Goal: Information Seeking & Learning: Learn about a topic

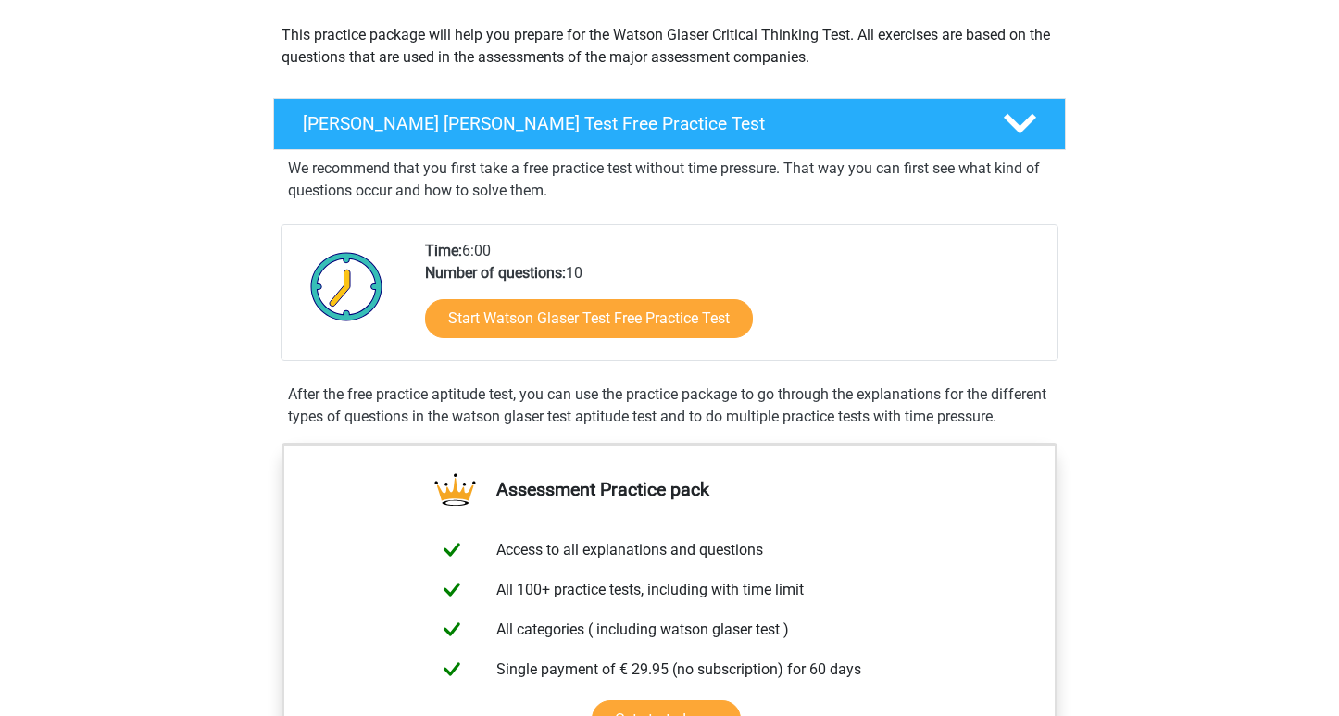
scroll to position [220, 0]
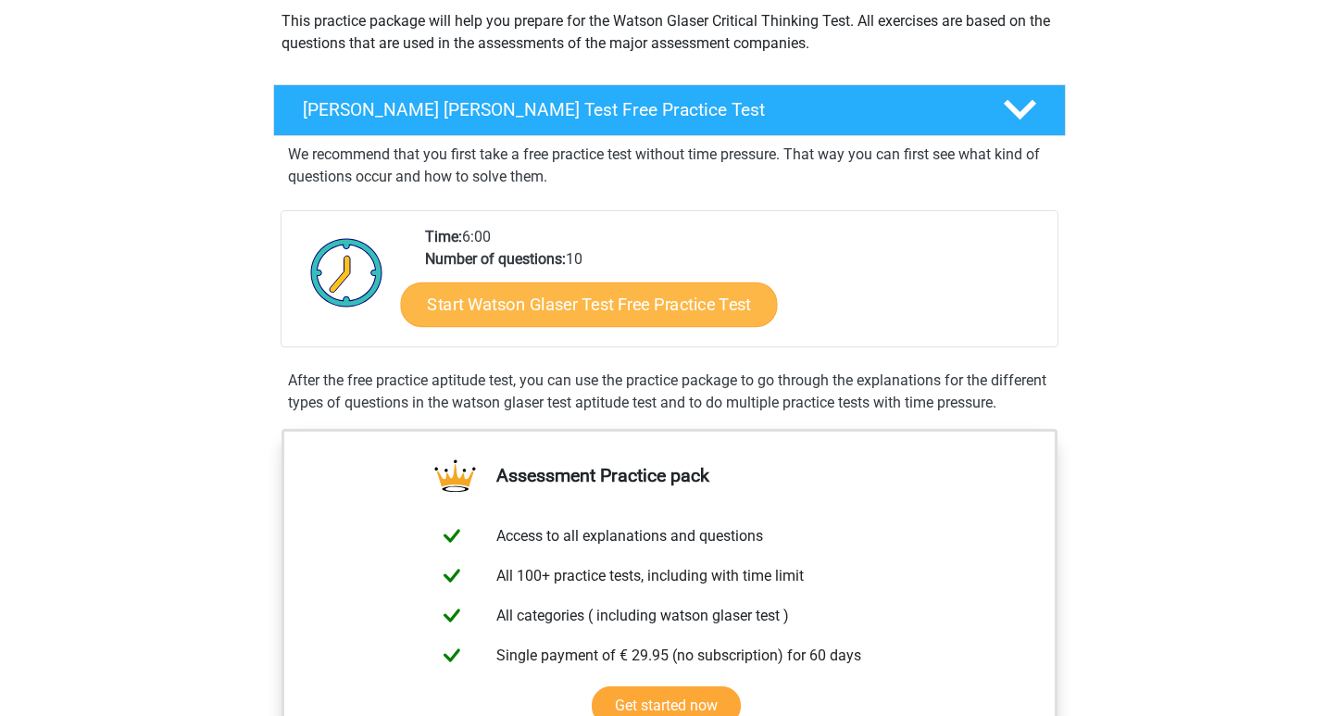
click at [479, 304] on link "Start Watson Glaser Test Free Practice Test" at bounding box center [589, 304] width 377 height 44
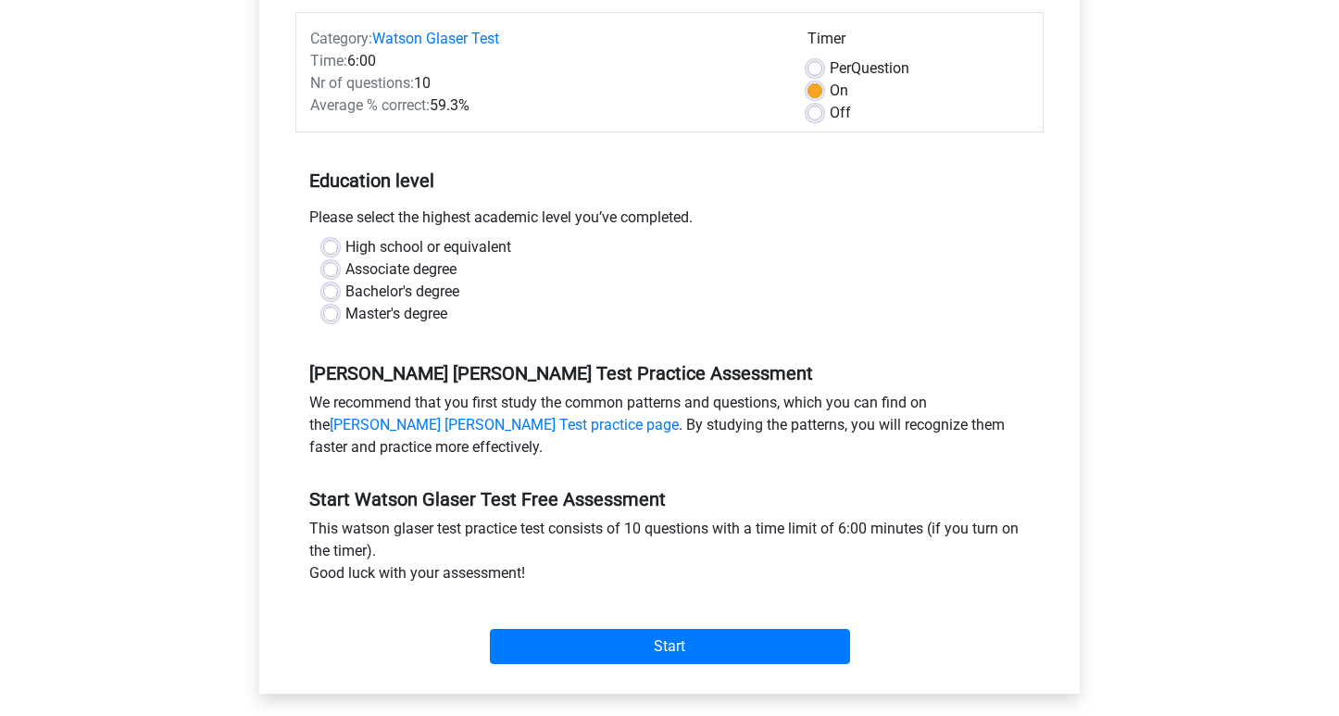
scroll to position [239, 0]
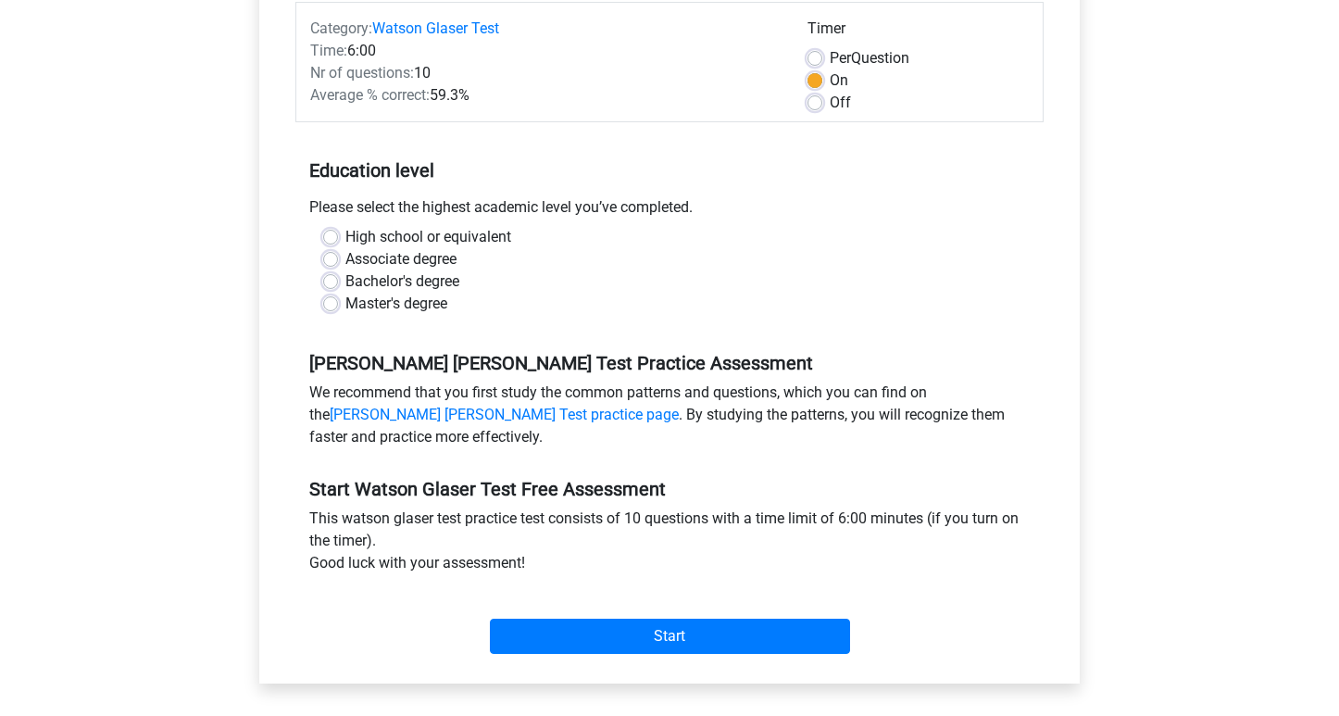
click at [430, 231] on label "High school or equivalent" at bounding box center [428, 237] width 166 height 22
click at [338, 231] on input "High school or equivalent" at bounding box center [330, 235] width 15 height 19
radio input "true"
click at [431, 281] on label "Bachelor's degree" at bounding box center [402, 281] width 114 height 22
click at [338, 281] on input "Bachelor's degree" at bounding box center [330, 279] width 15 height 19
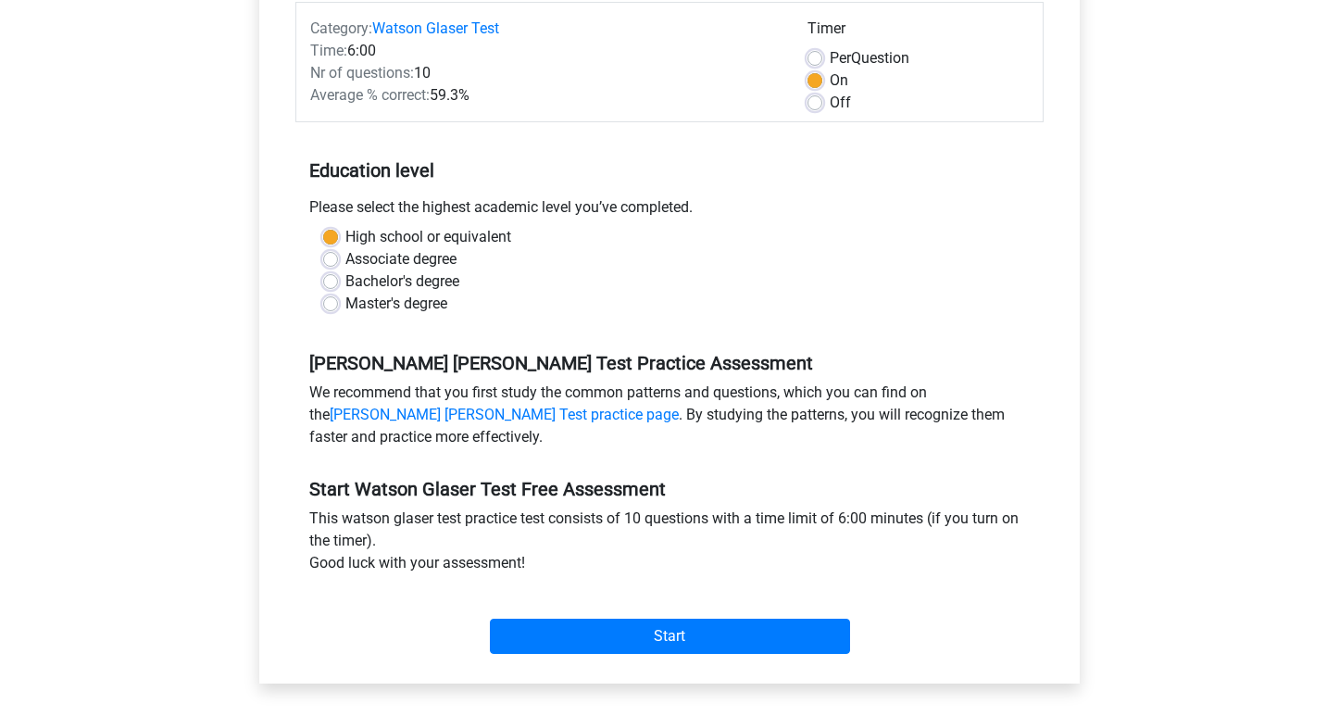
radio input "true"
click at [443, 235] on label "High school or equivalent" at bounding box center [428, 237] width 166 height 22
click at [338, 235] on input "High school or equivalent" at bounding box center [330, 235] width 15 height 19
radio input "true"
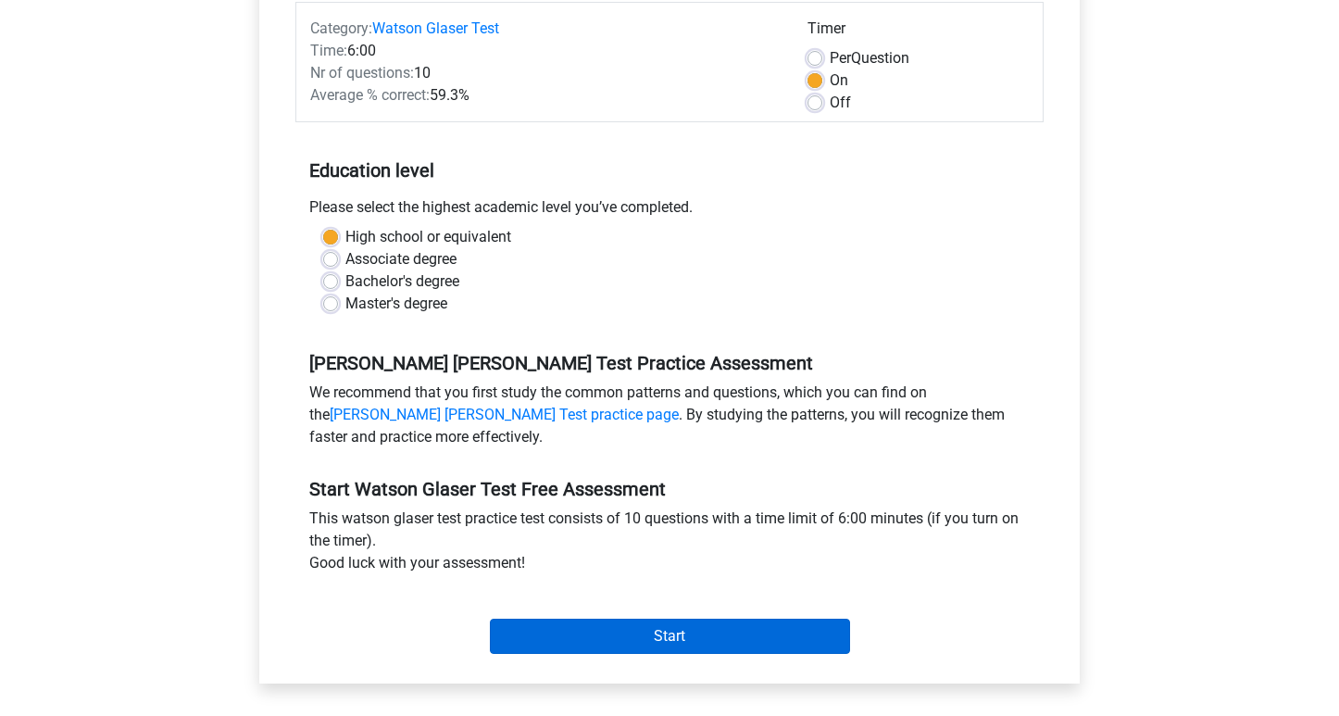
click at [540, 633] on input "Start" at bounding box center [670, 635] width 360 height 35
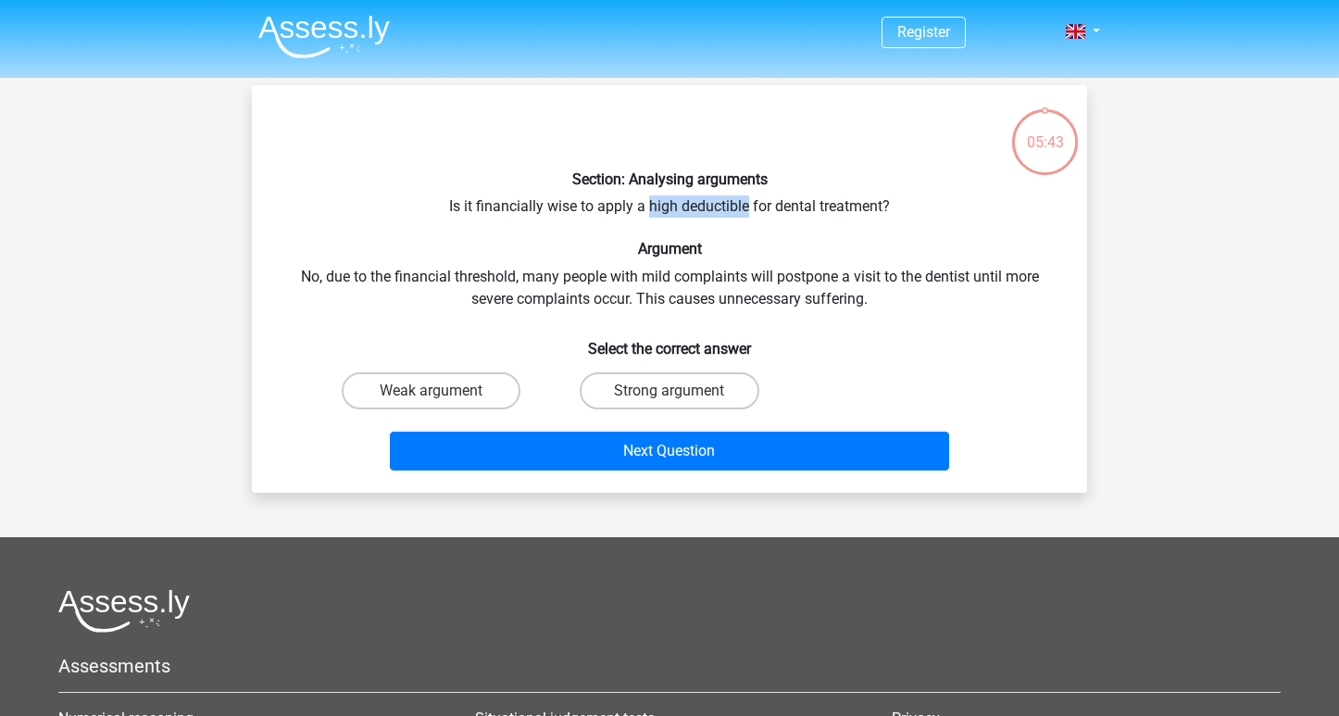
drag, startPoint x: 648, startPoint y: 207, endPoint x: 745, endPoint y: 204, distance: 97.3
click at [745, 204] on div "Section: Analysing arguments Is it financially wise to apply a high deductible …" at bounding box center [669, 289] width 820 height 378
click at [705, 393] on label "Strong argument" at bounding box center [669, 390] width 179 height 37
click at [681, 393] on input "Strong argument" at bounding box center [675, 397] width 12 height 12
radio input "true"
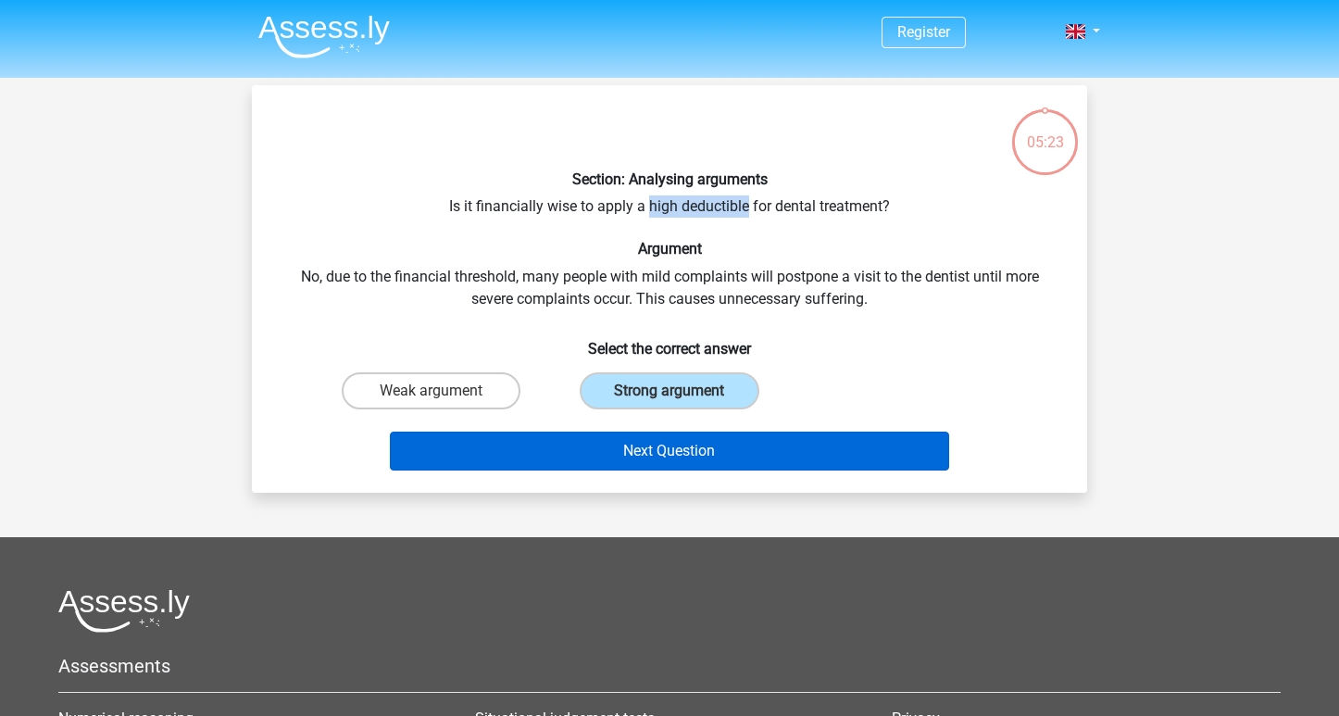
click at [705, 445] on button "Next Question" at bounding box center [670, 450] width 560 height 39
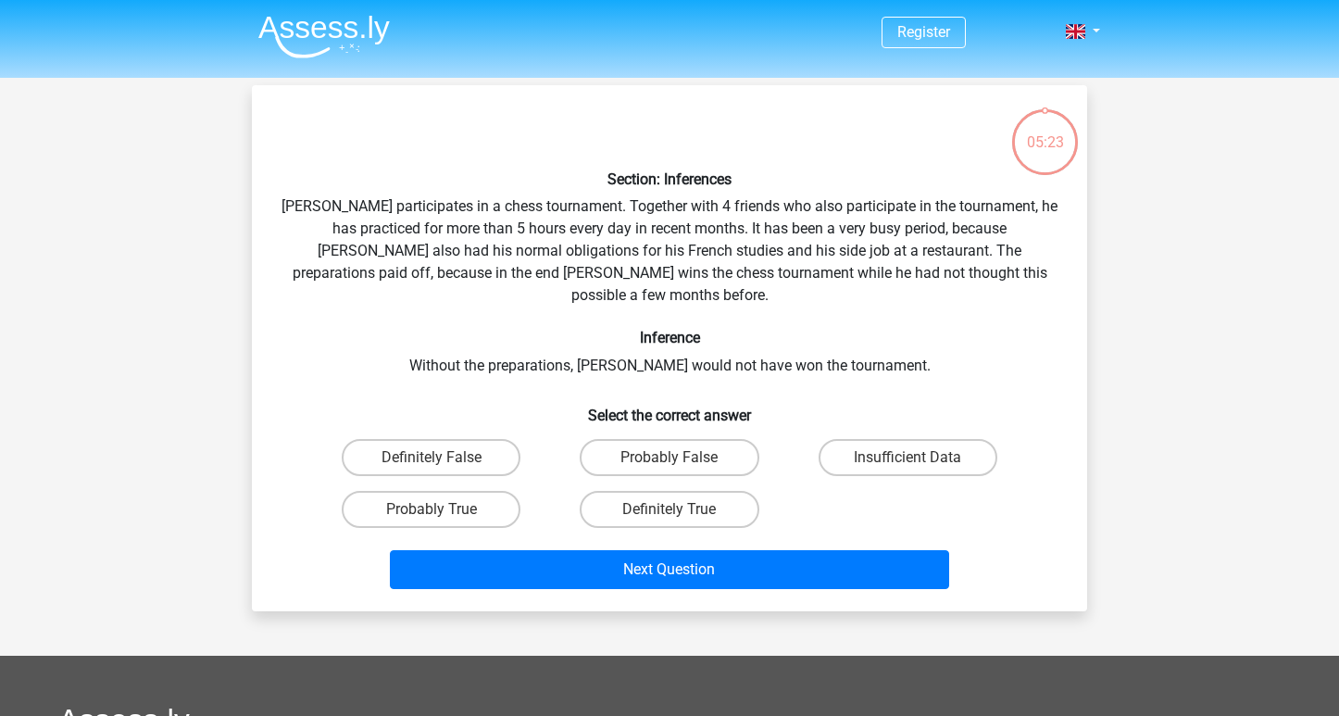
scroll to position [85, 0]
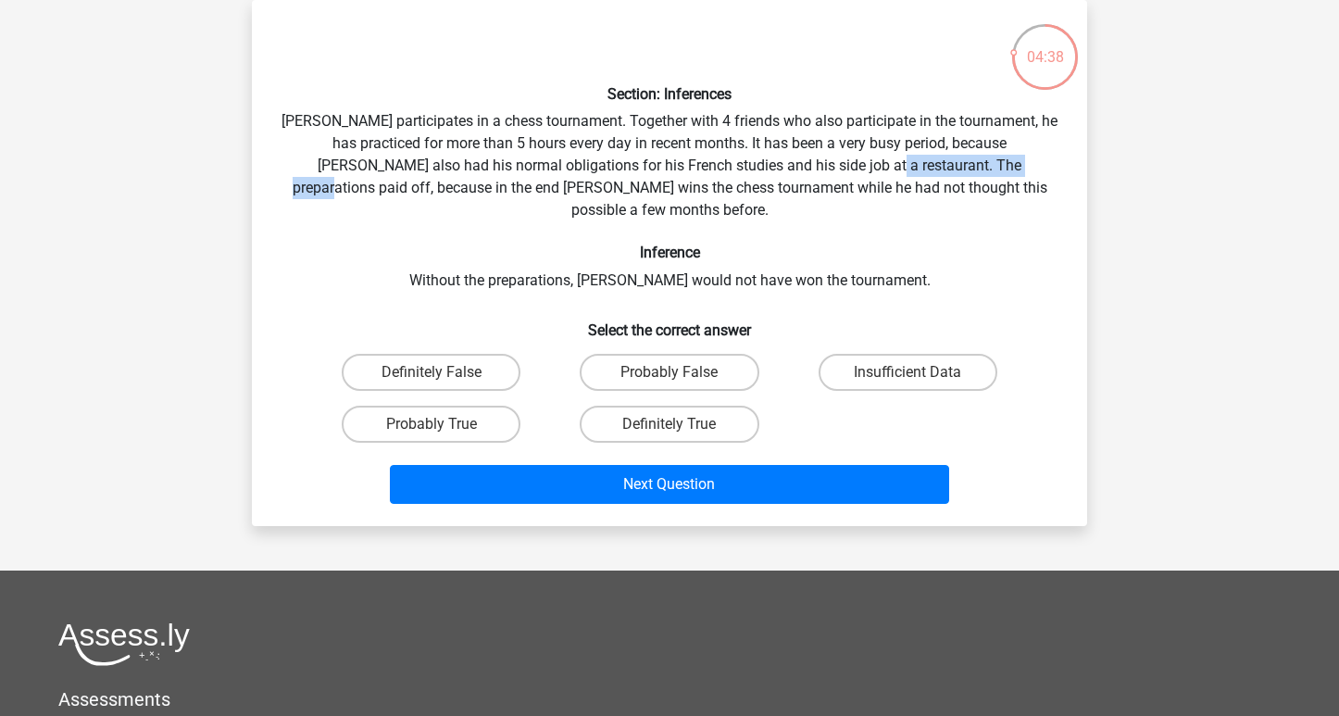
drag, startPoint x: 794, startPoint y: 164, endPoint x: 958, endPoint y: 166, distance: 163.9
click at [958, 166] on div "Section: Inferences Pablo participates in a chess tournament. Together with 4 f…" at bounding box center [669, 263] width 820 height 496
drag, startPoint x: 652, startPoint y: 185, endPoint x: 840, endPoint y: 190, distance: 188.0
click at [841, 190] on div "Section: Inferences Pablo participates in a chess tournament. Together with 4 f…" at bounding box center [669, 263] width 820 height 496
click at [840, 190] on div "Section: Inferences Pablo participates in a chess tournament. Together with 4 f…" at bounding box center [669, 263] width 820 height 496
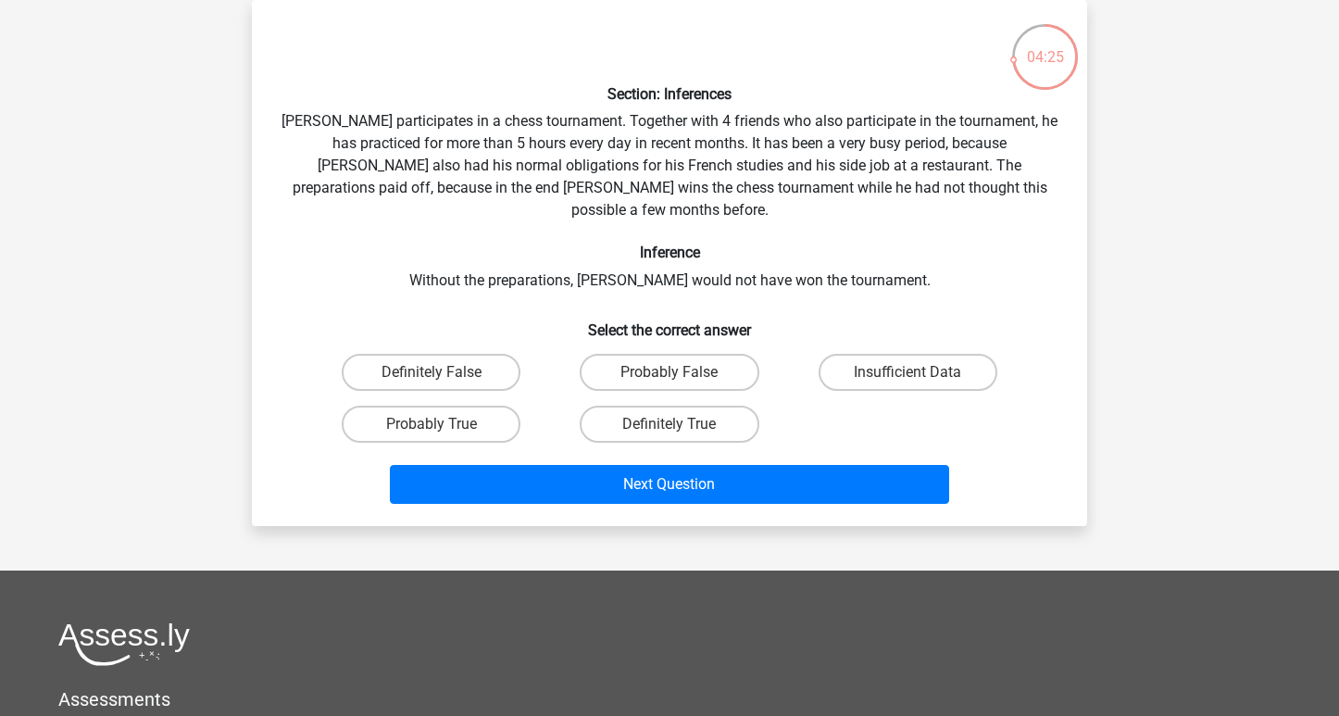
click at [840, 190] on div "Section: Inferences Pablo participates in a chess tournament. Together with 4 f…" at bounding box center [669, 263] width 820 height 496
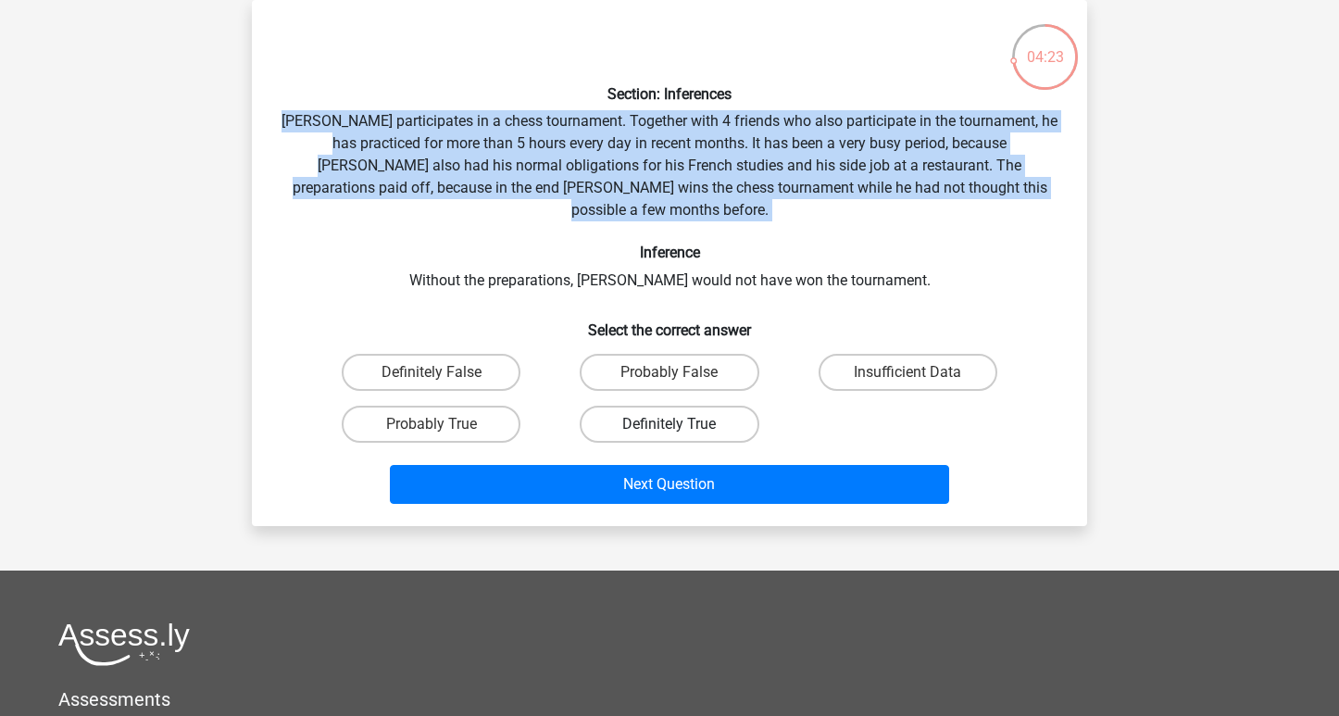
click at [656, 405] on label "Definitely True" at bounding box center [669, 423] width 179 height 37
click at [669, 424] on input "Definitely True" at bounding box center [675, 430] width 12 height 12
radio input "true"
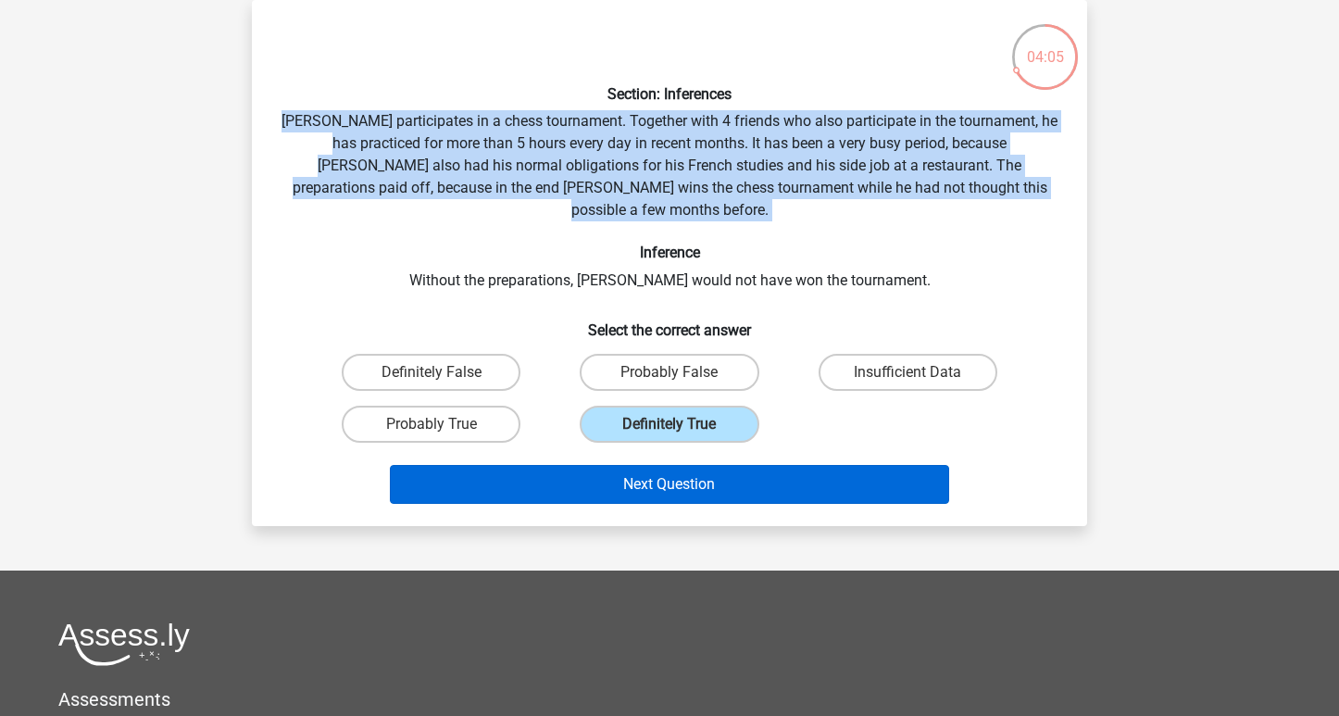
click at [656, 465] on button "Next Question" at bounding box center [670, 484] width 560 height 39
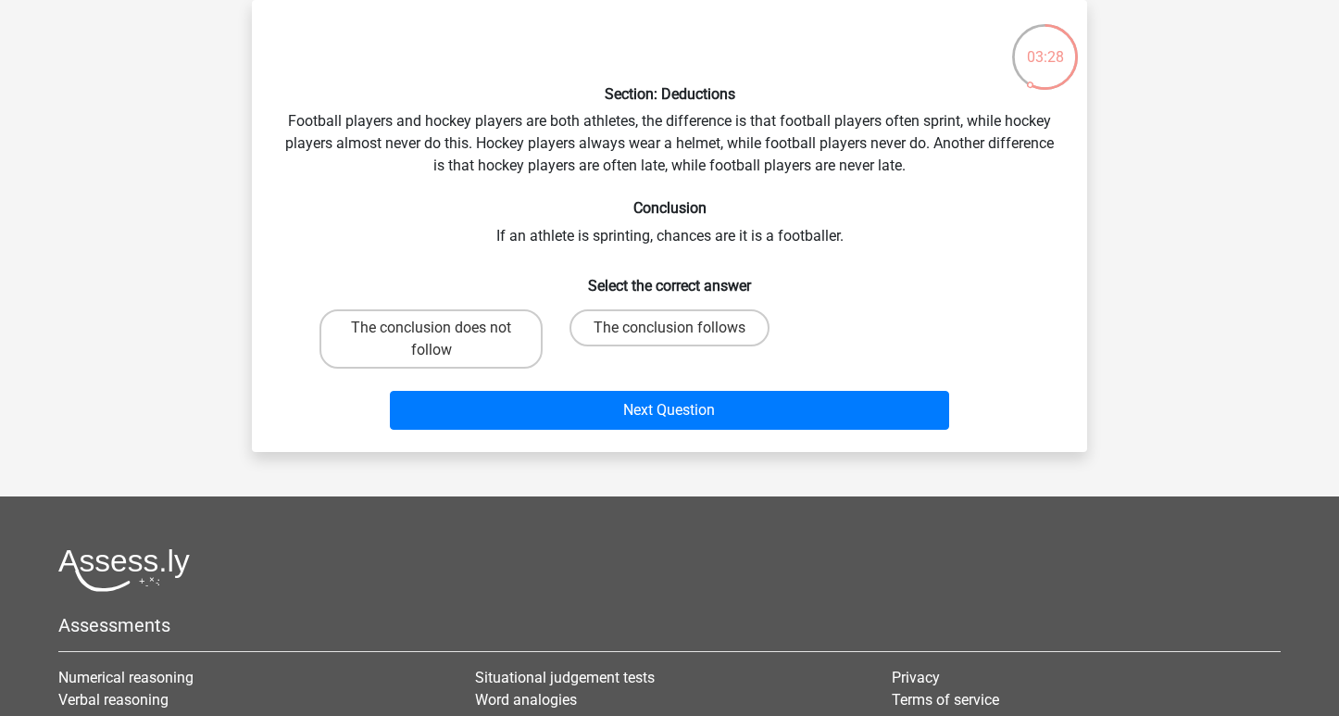
click at [549, 233] on div "Section: Deductions Football players and hockey players are both athletes, the …" at bounding box center [669, 226] width 820 height 422
click at [484, 337] on label "The conclusion does not follow" at bounding box center [430, 338] width 223 height 59
click at [443, 337] on input "The conclusion does not follow" at bounding box center [437, 334] width 12 height 12
radio input "true"
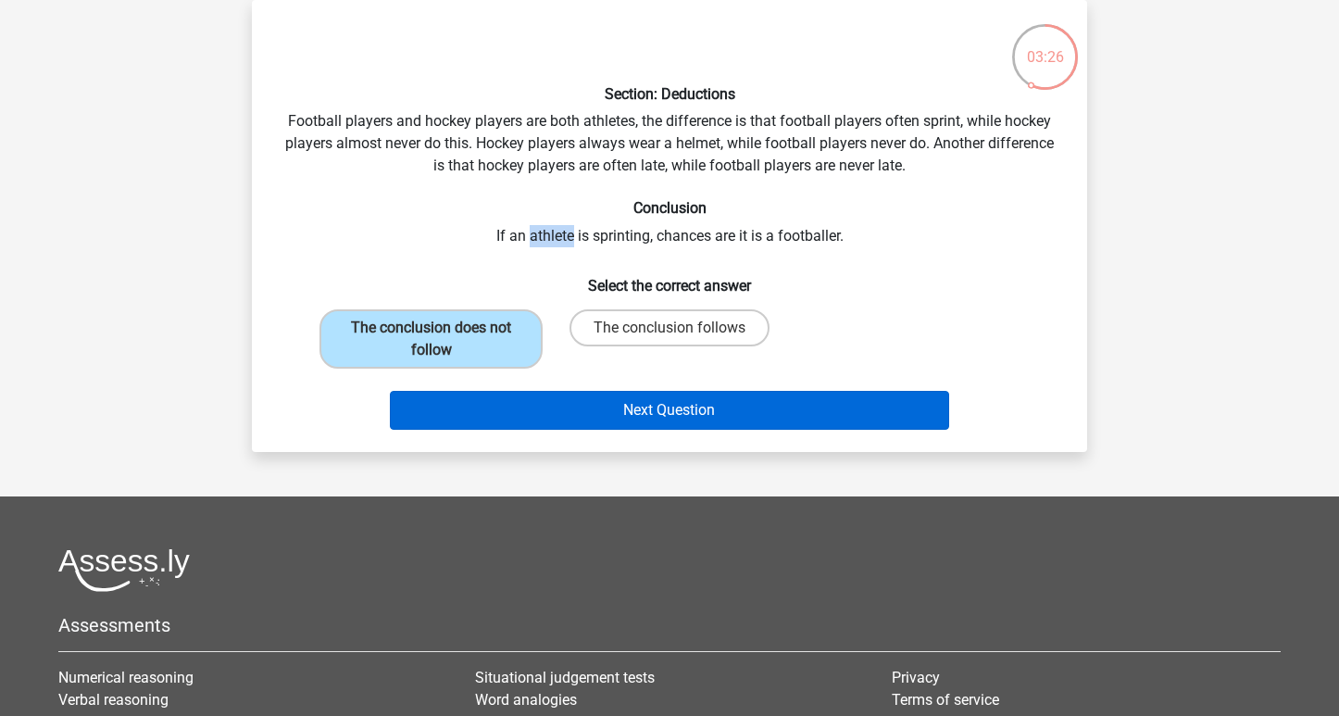
click at [486, 410] on button "Next Question" at bounding box center [670, 410] width 560 height 39
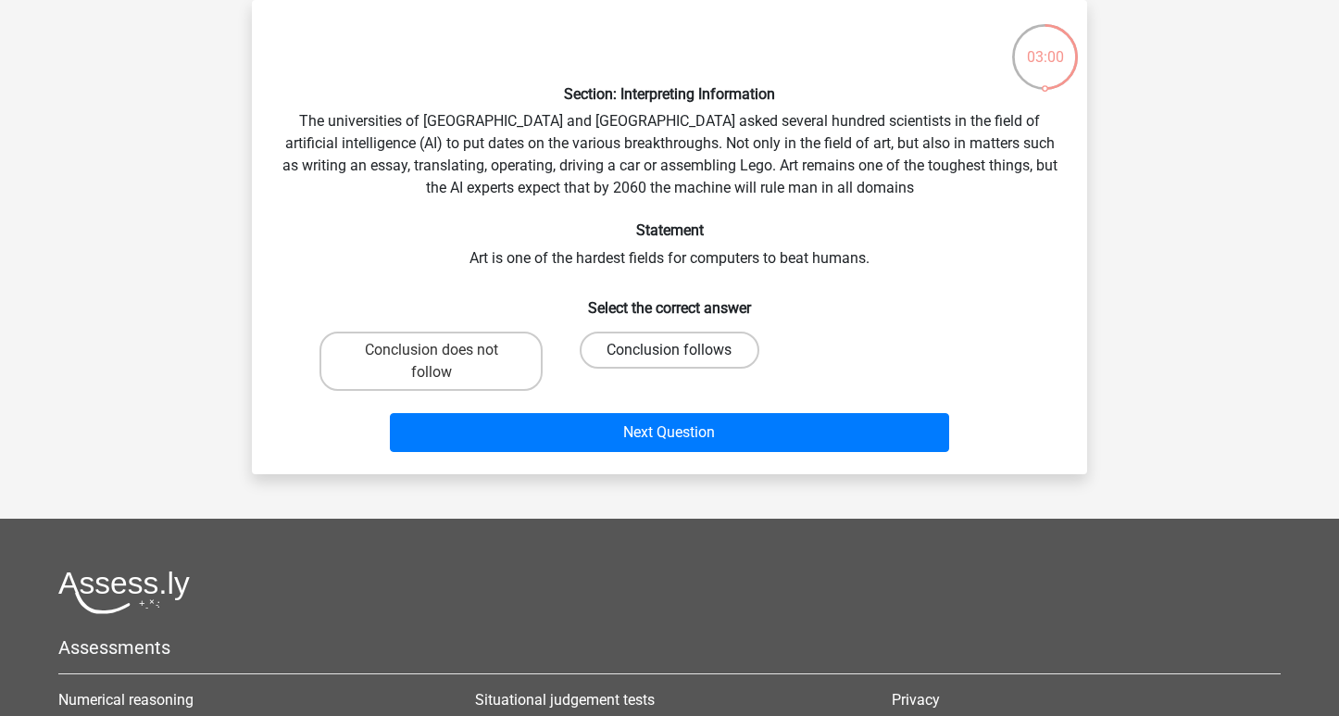
click at [638, 341] on label "Conclusion follows" at bounding box center [669, 349] width 179 height 37
click at [669, 350] on input "Conclusion follows" at bounding box center [675, 356] width 12 height 12
radio input "true"
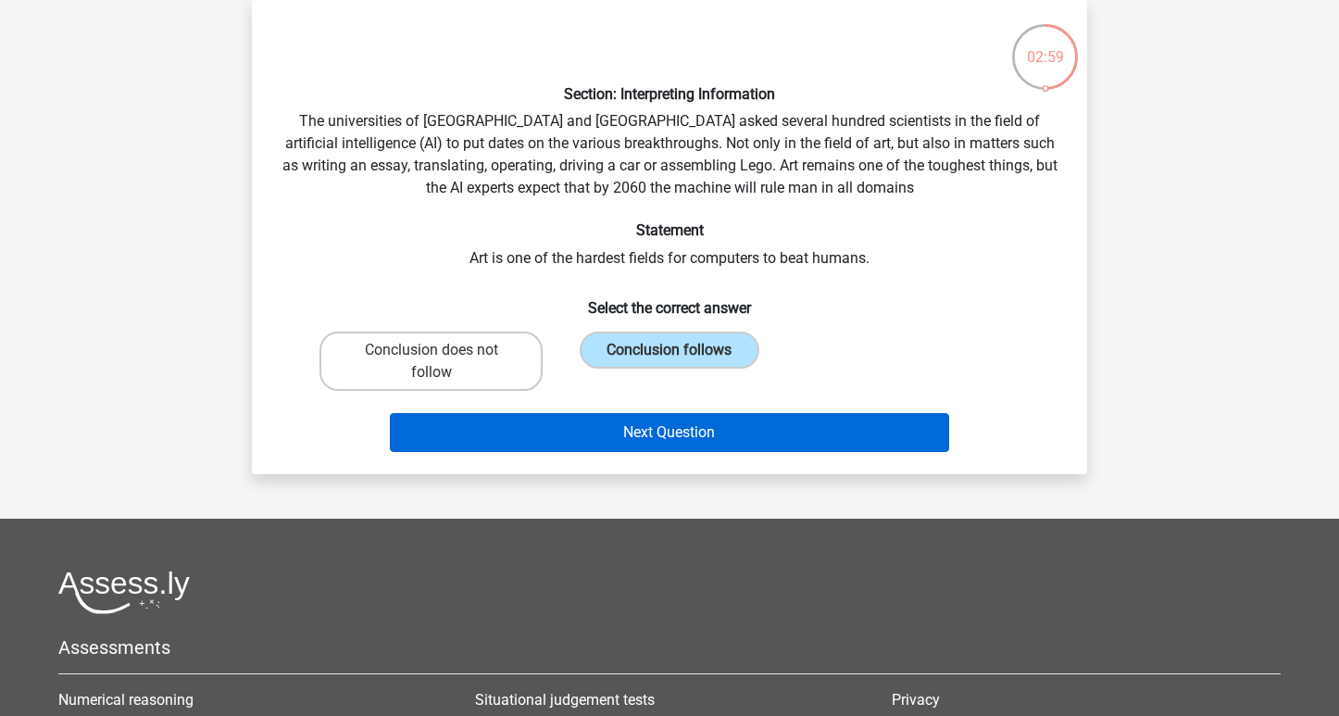
click at [637, 431] on button "Next Question" at bounding box center [670, 432] width 560 height 39
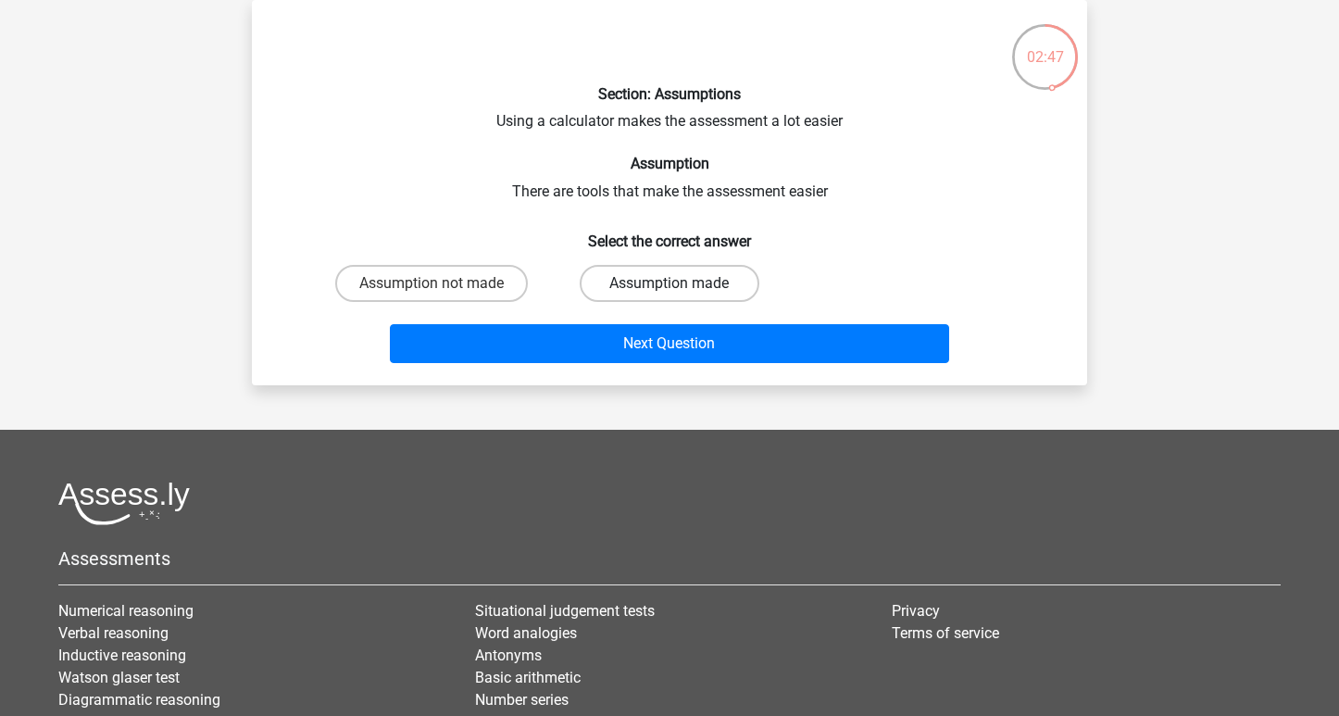
click at [594, 284] on label "Assumption made" at bounding box center [669, 283] width 179 height 37
click at [669, 284] on input "Assumption made" at bounding box center [675, 289] width 12 height 12
radio input "true"
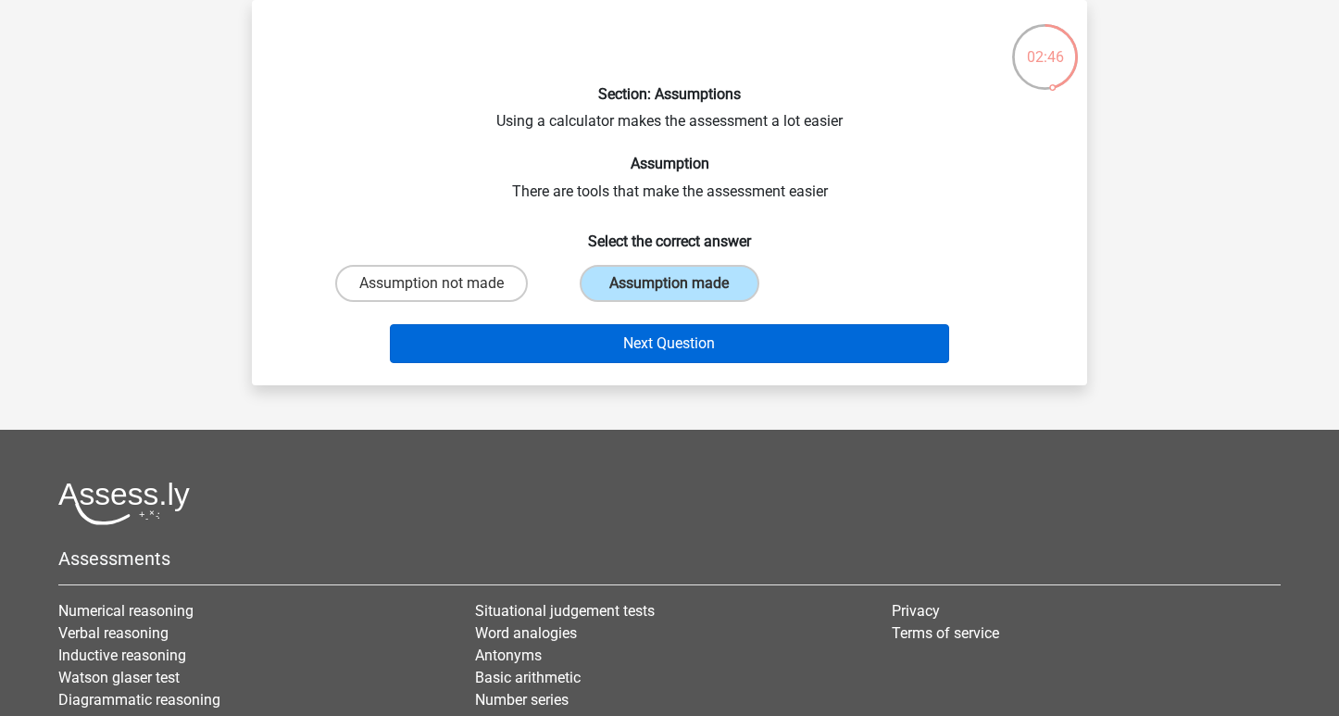
click at [593, 333] on button "Next Question" at bounding box center [670, 343] width 560 height 39
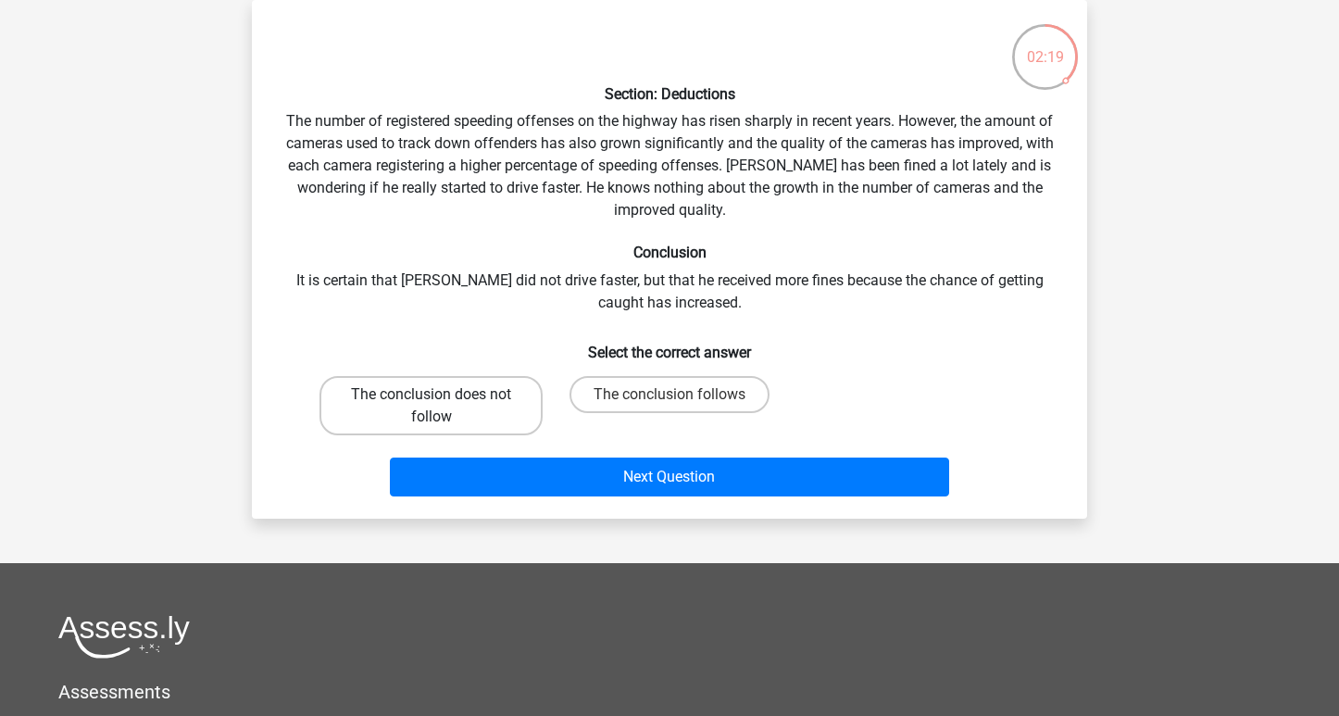
click at [511, 388] on label "The conclusion does not follow" at bounding box center [430, 405] width 223 height 59
click at [443, 394] on input "The conclusion does not follow" at bounding box center [437, 400] width 12 height 12
radio input "true"
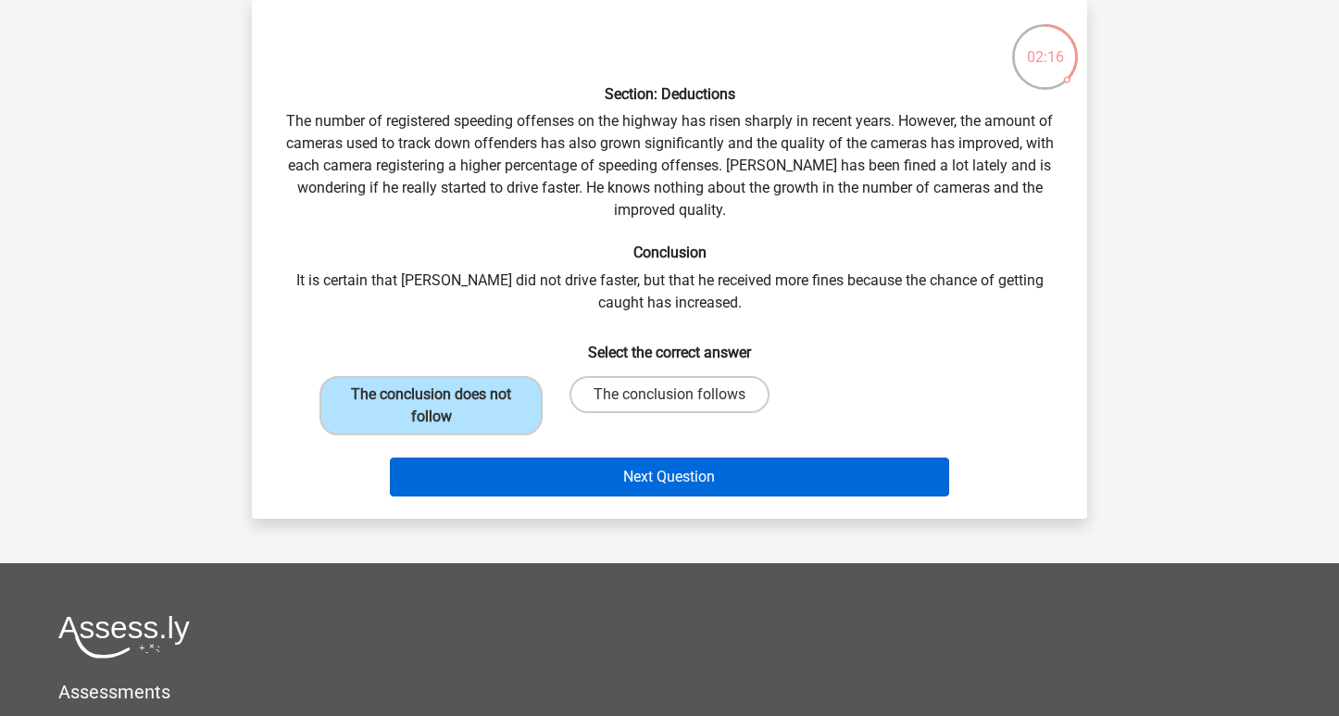
click at [514, 473] on button "Next Question" at bounding box center [670, 476] width 560 height 39
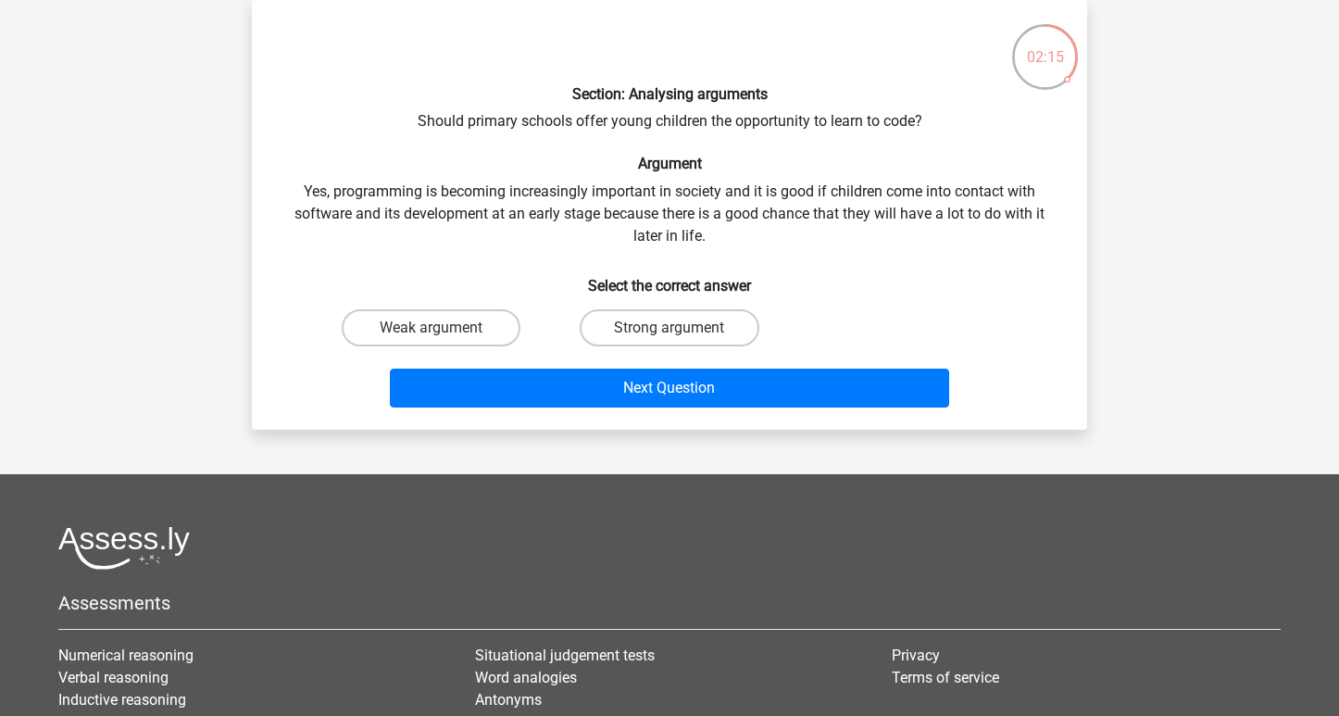
click at [690, 116] on div "Section: Analysing arguments Should primary schools offer young children the op…" at bounding box center [669, 215] width 820 height 400
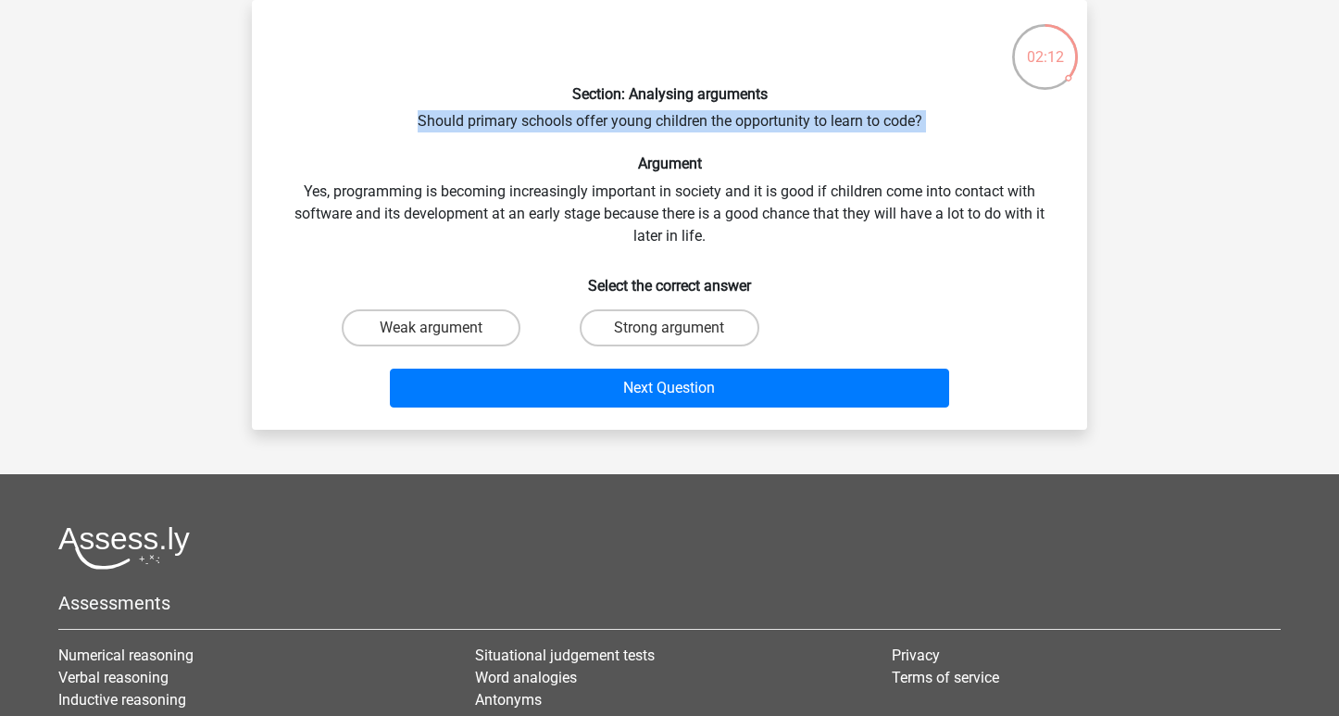
click at [584, 193] on div "Section: Analysing arguments Should primary schools offer young children the op…" at bounding box center [669, 215] width 820 height 400
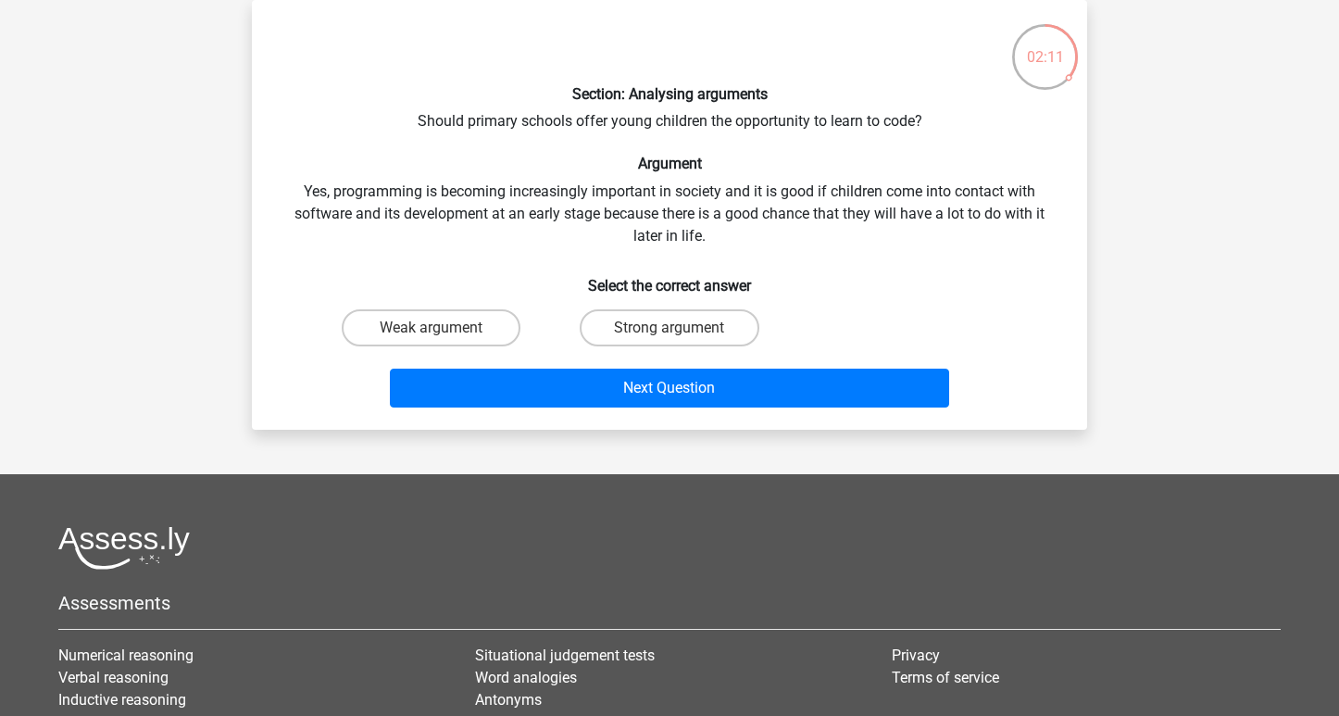
click at [584, 193] on div "Section: Analysing arguments Should primary schools offer young children the op…" at bounding box center [669, 215] width 820 height 400
click at [644, 321] on label "Strong argument" at bounding box center [669, 327] width 179 height 37
click at [669, 328] on input "Strong argument" at bounding box center [675, 334] width 12 height 12
radio input "true"
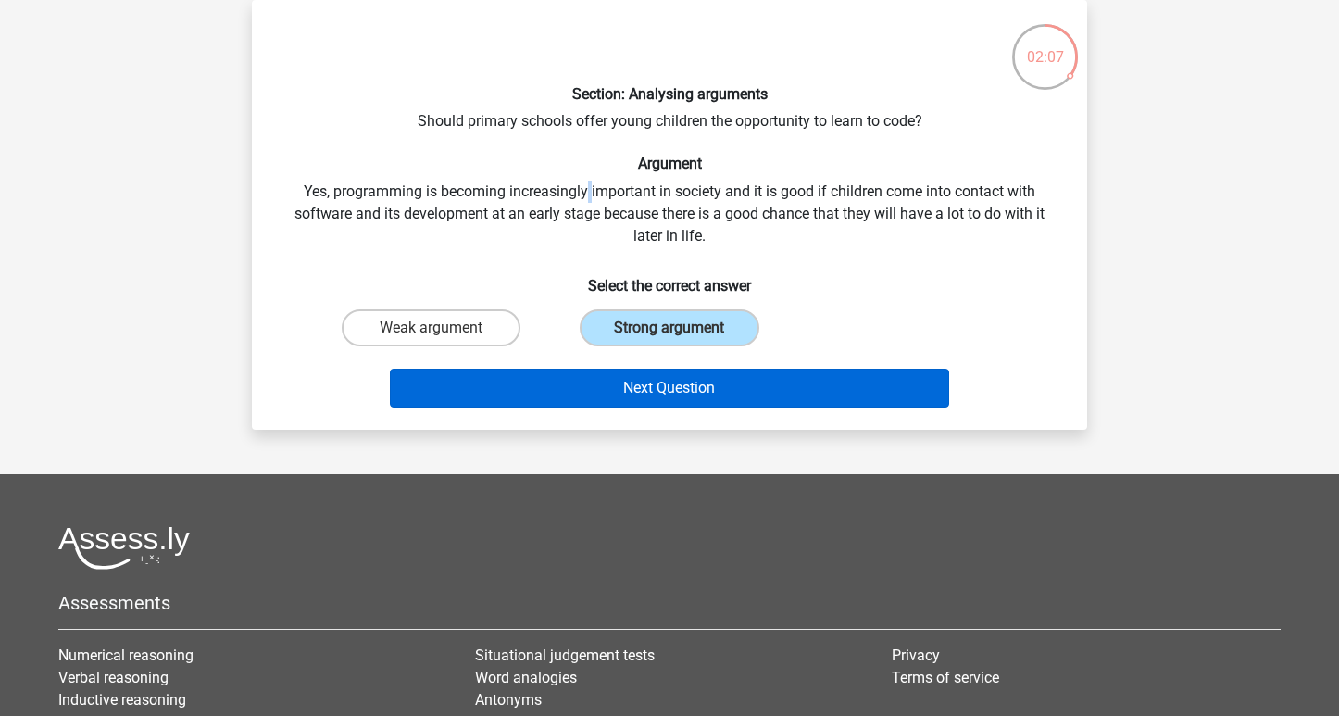
click at [640, 382] on button "Next Question" at bounding box center [670, 387] width 560 height 39
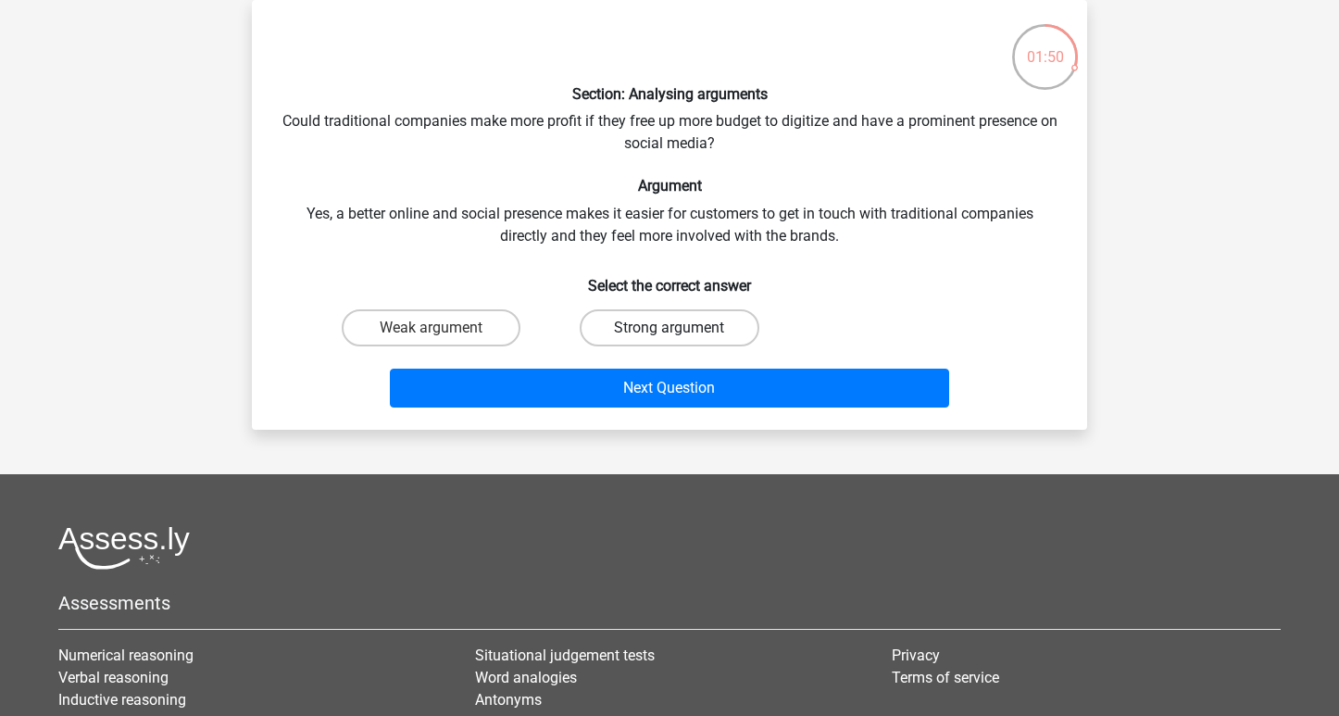
click at [648, 328] on label "Strong argument" at bounding box center [669, 327] width 179 height 37
click at [669, 328] on input "Strong argument" at bounding box center [675, 334] width 12 height 12
radio input "true"
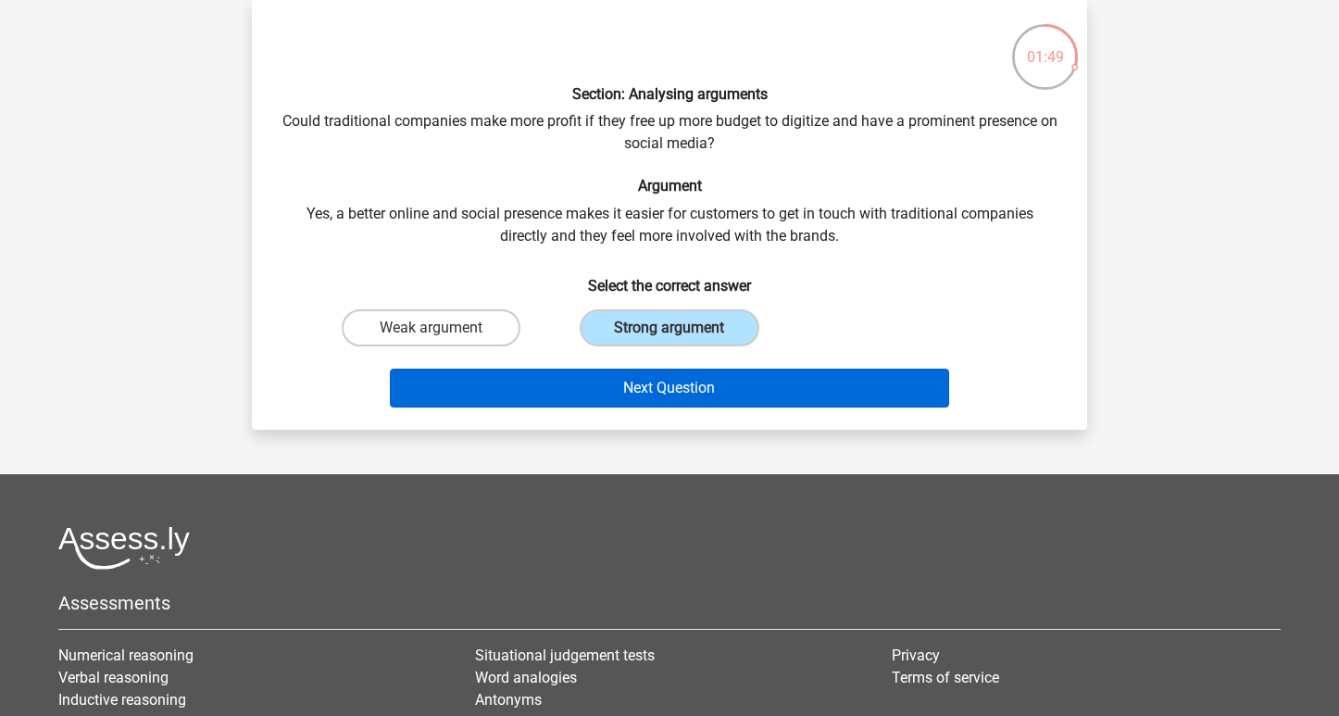
click at [644, 384] on button "Next Question" at bounding box center [670, 387] width 560 height 39
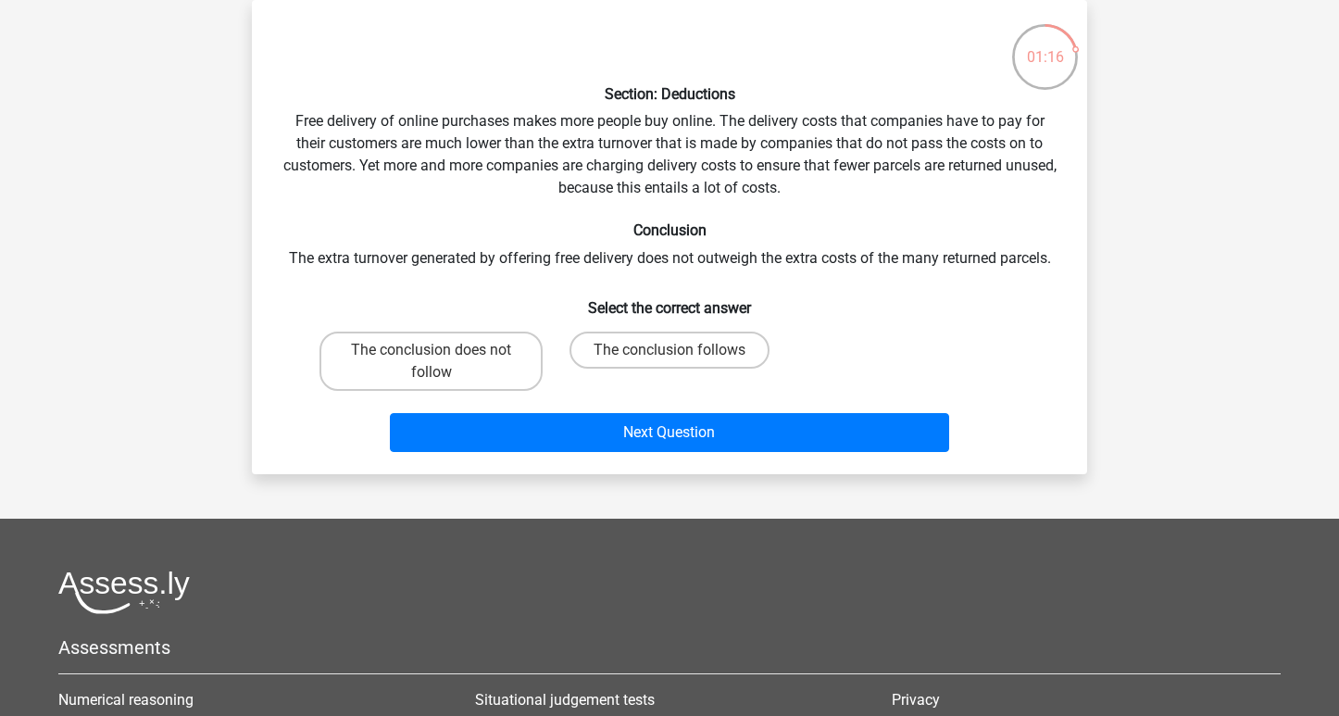
click at [721, 191] on div "Section: Deductions Free delivery of online purchases makes more people buy onl…" at bounding box center [669, 237] width 820 height 444
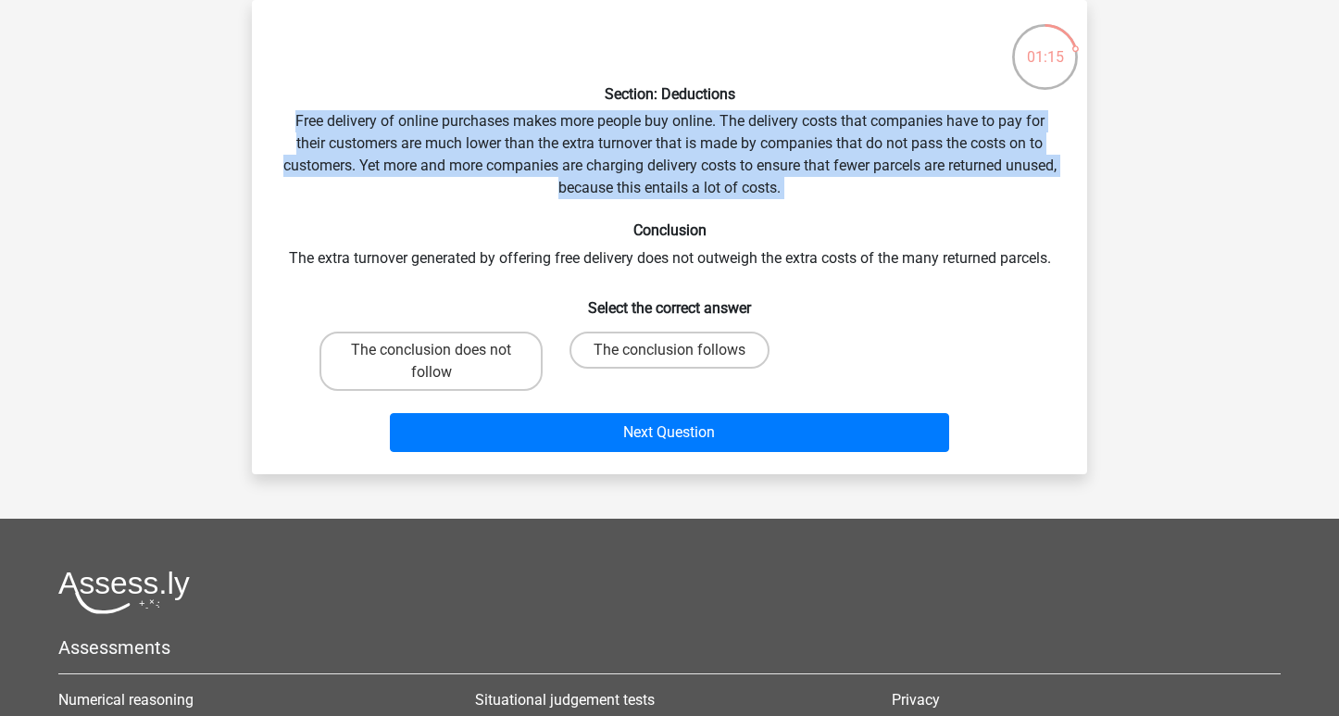
click at [721, 191] on div "Section: Deductions Free delivery of online purchases makes more people buy onl…" at bounding box center [669, 237] width 820 height 444
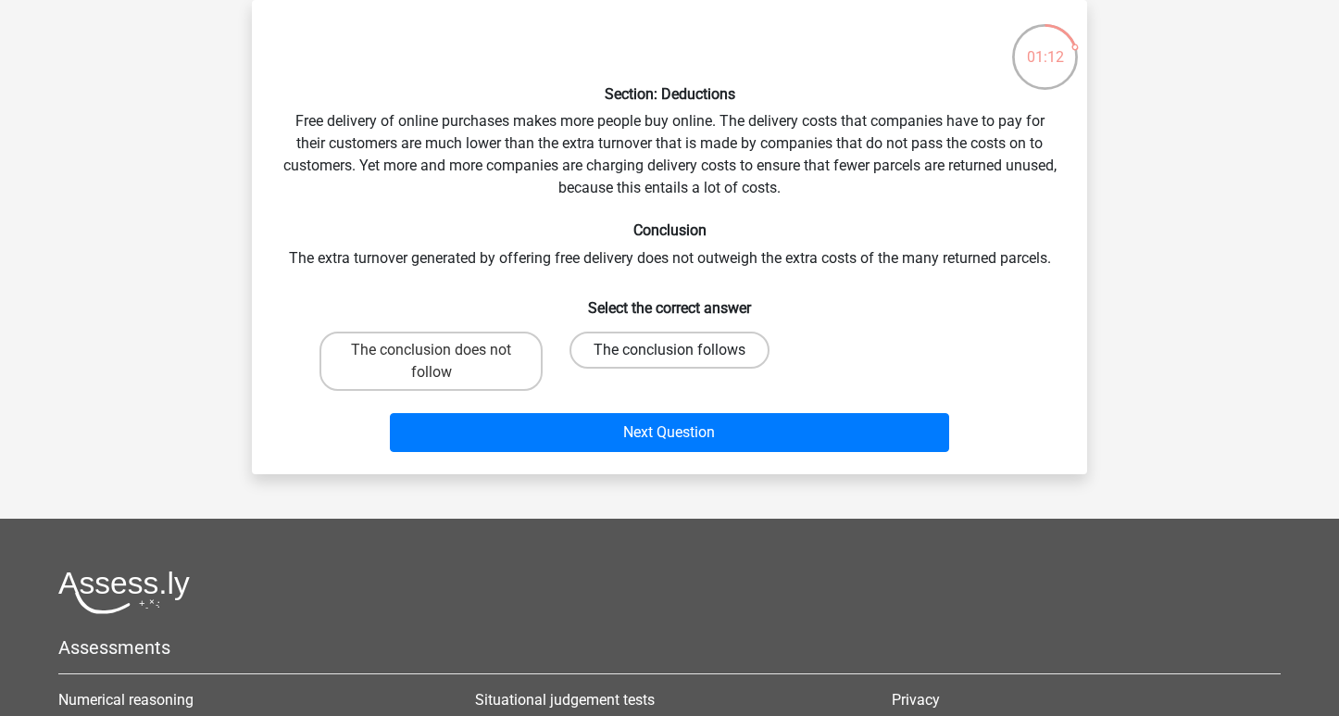
click at [677, 348] on label "The conclusion follows" at bounding box center [669, 349] width 200 height 37
click at [677, 350] on input "The conclusion follows" at bounding box center [675, 356] width 12 height 12
radio input "true"
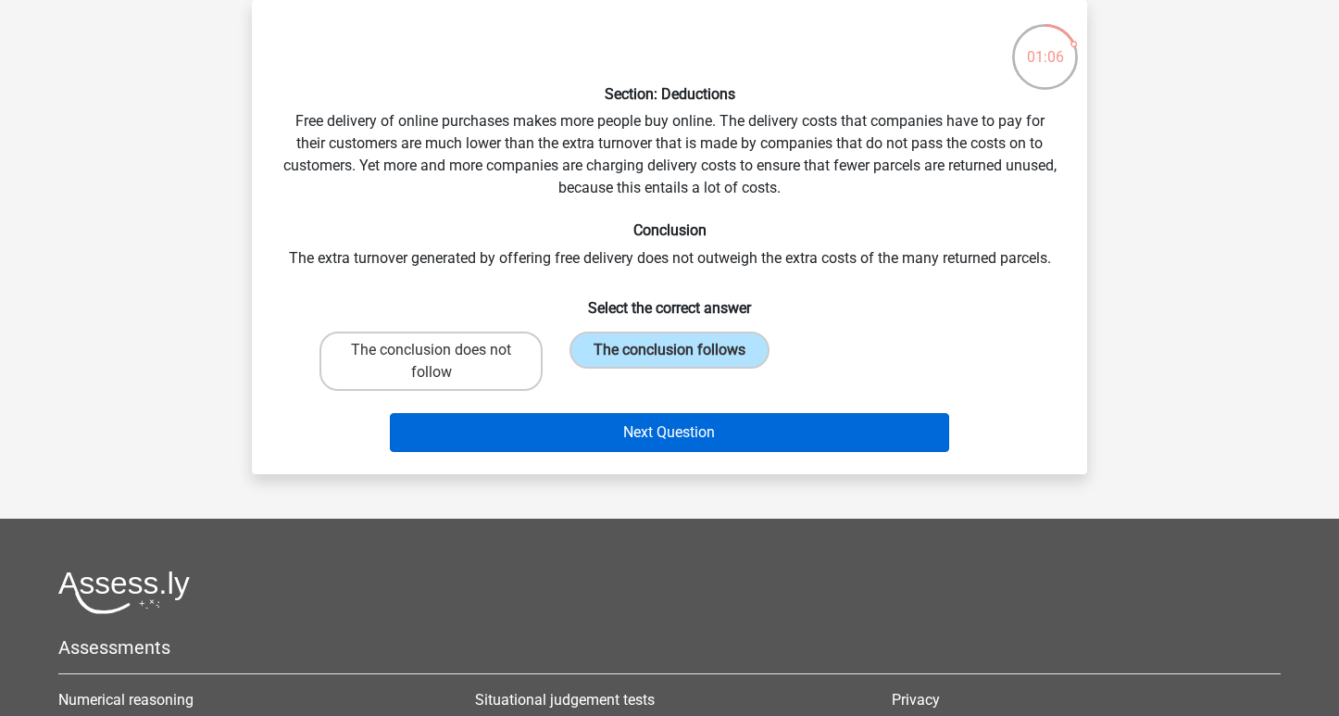
click at [674, 428] on button "Next Question" at bounding box center [670, 432] width 560 height 39
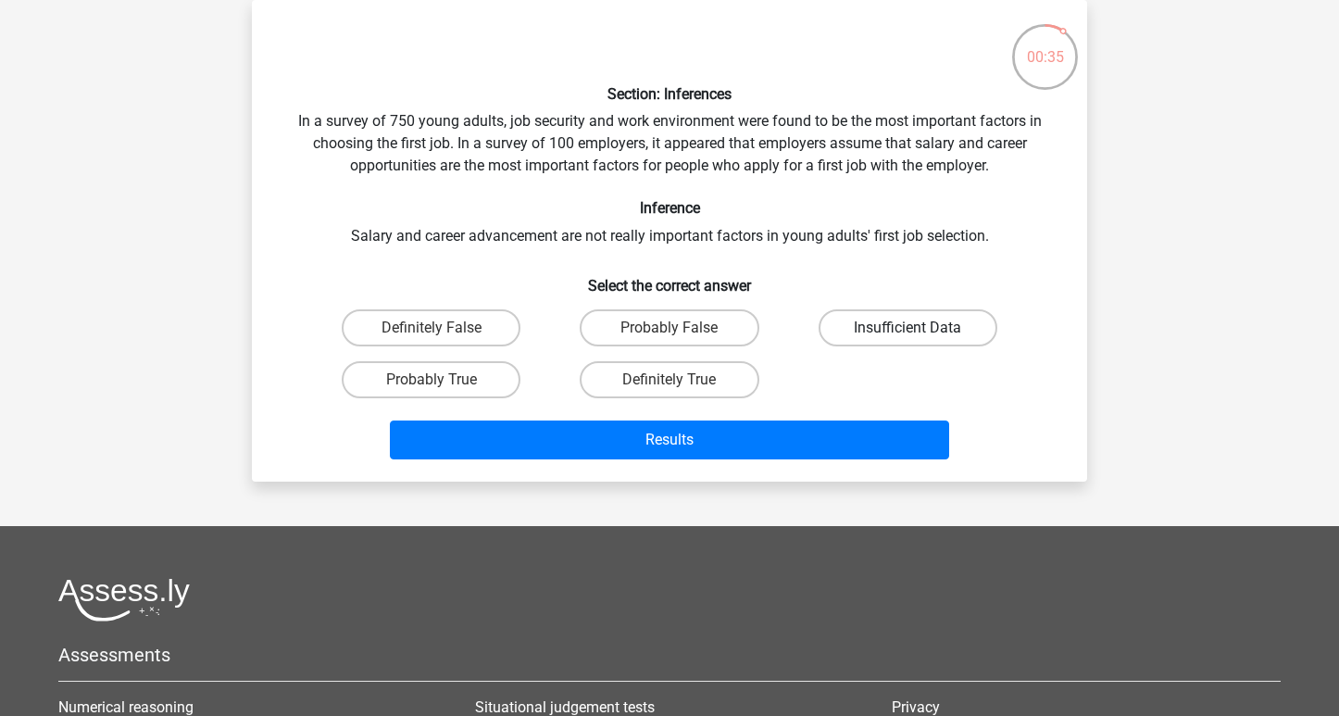
click at [974, 322] on label "Insufficient Data" at bounding box center [907, 327] width 179 height 37
click at [919, 328] on input "Insufficient Data" at bounding box center [913, 334] width 12 height 12
radio input "true"
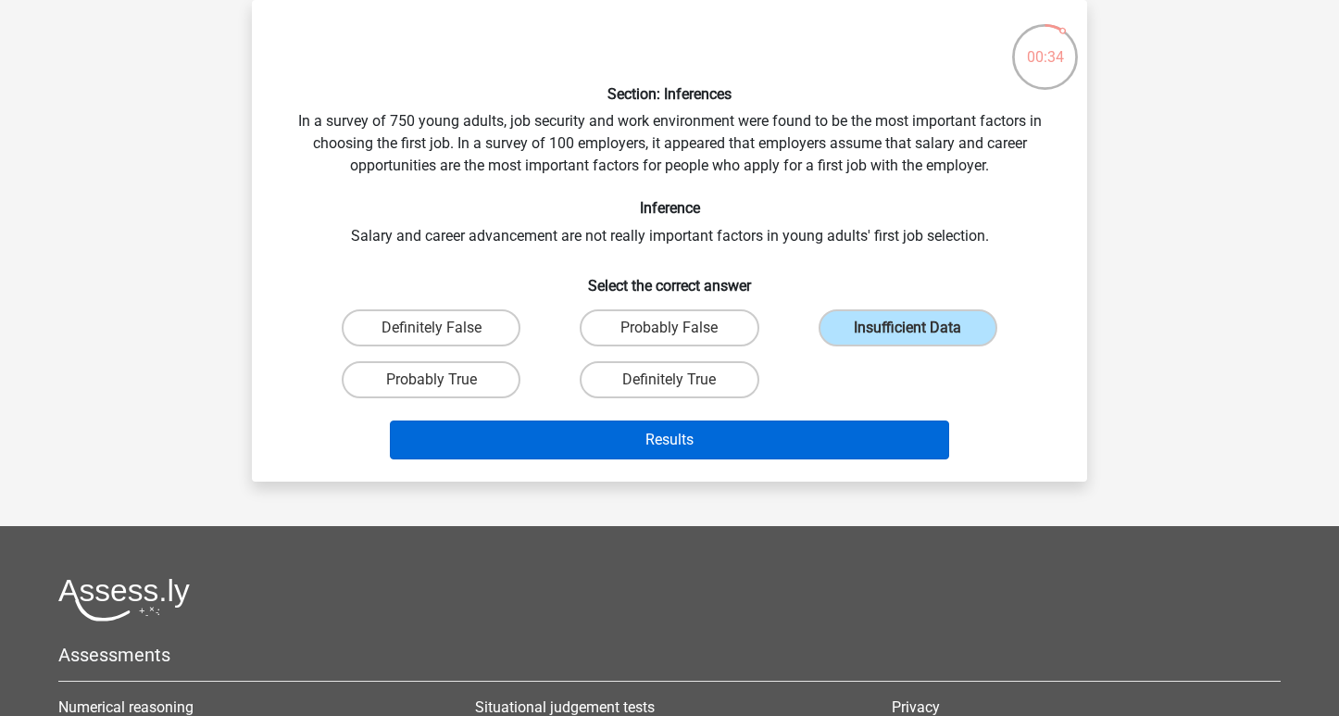
click at [814, 447] on button "Results" at bounding box center [670, 439] width 560 height 39
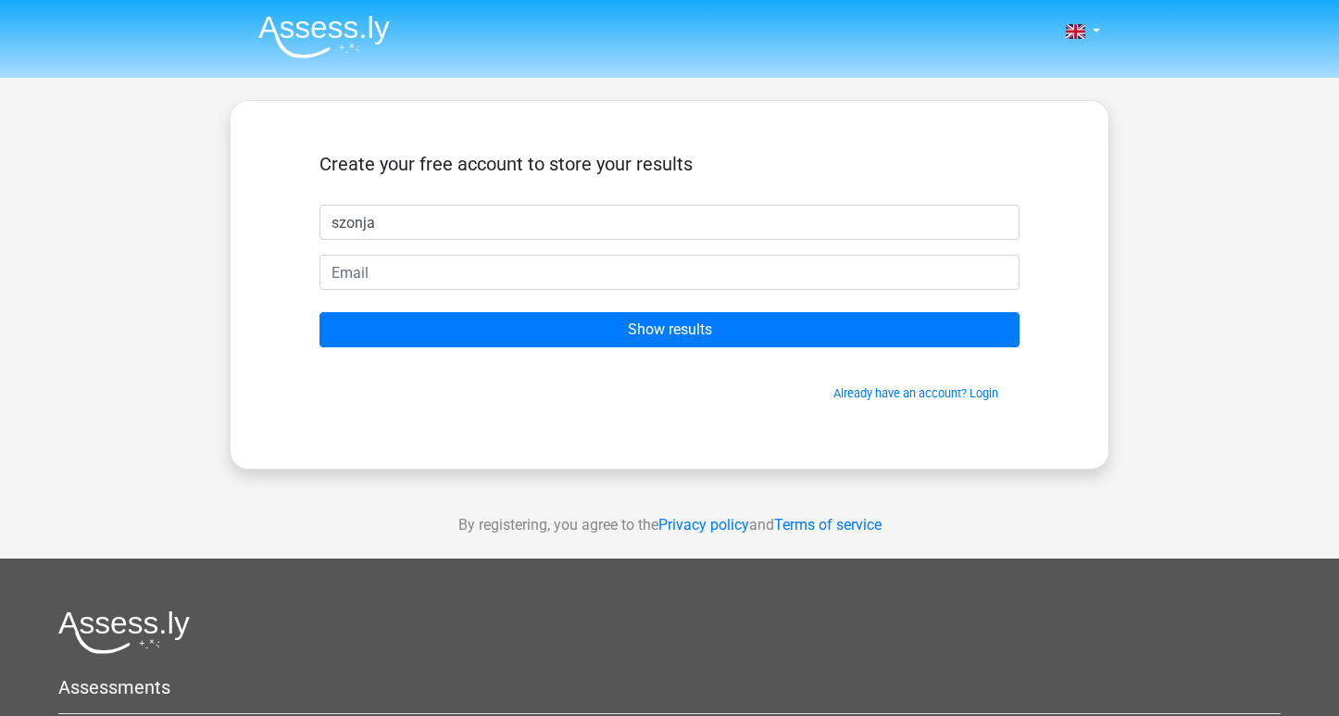
type input "szonja"
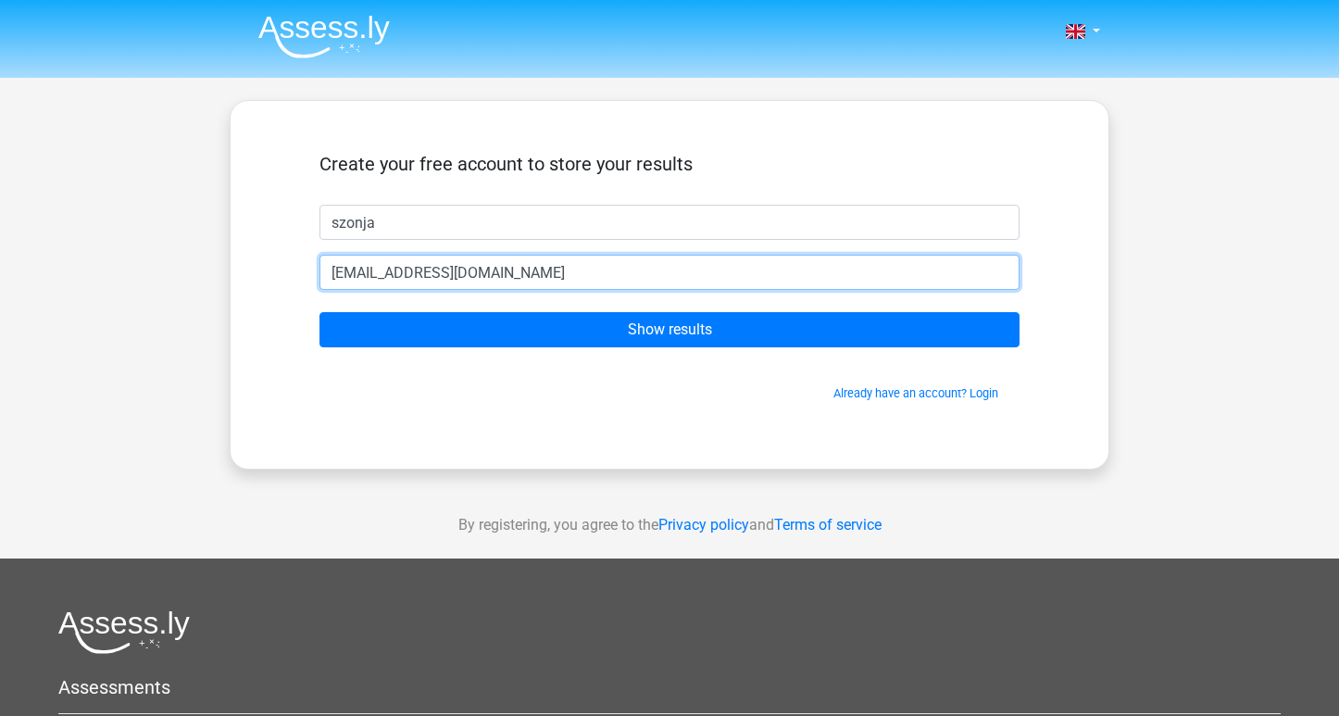
type input "mateszonja@icloud.com"
click at [669, 330] on input "Show results" at bounding box center [669, 329] width 700 height 35
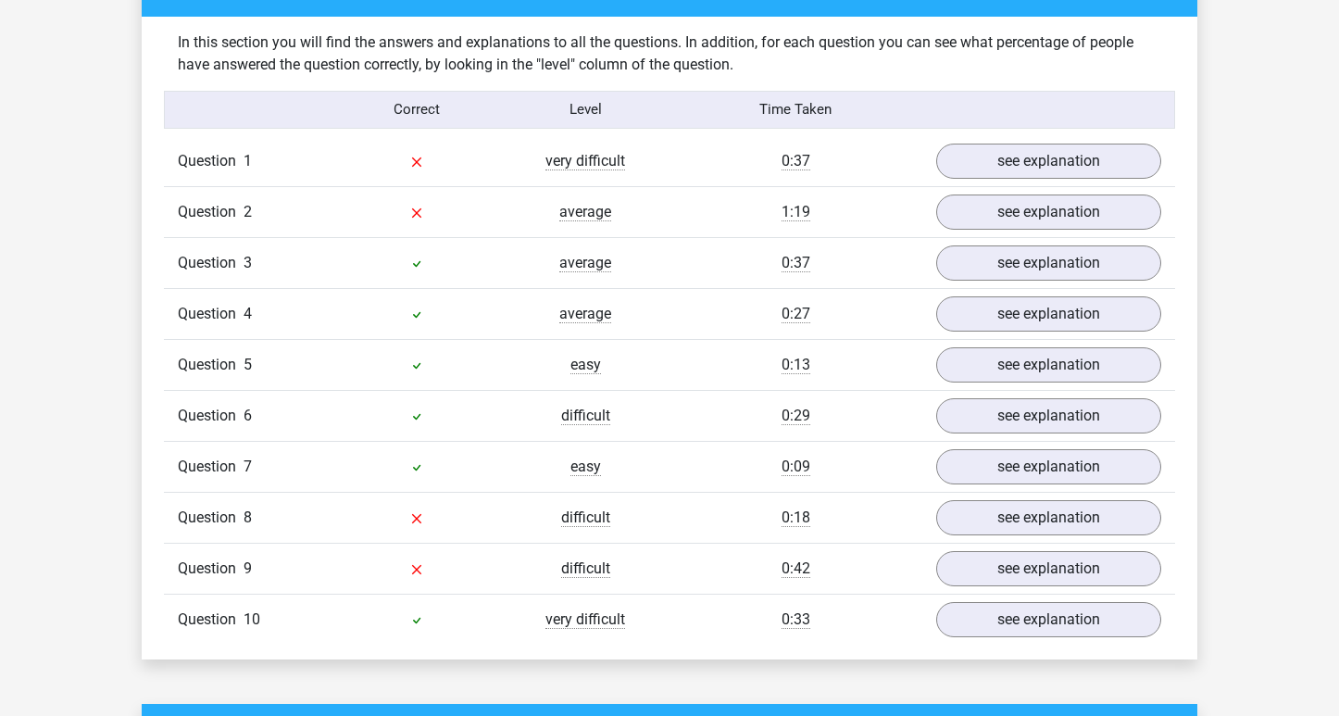
scroll to position [1425, 0]
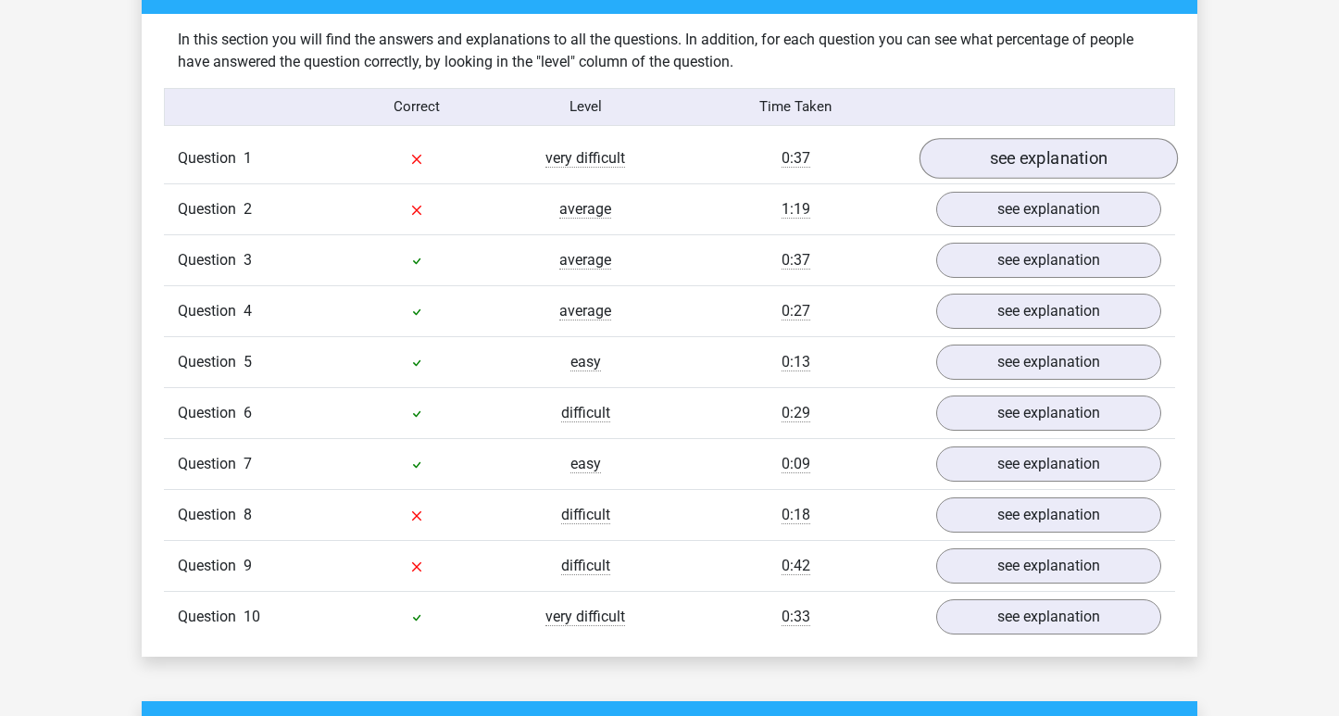
click at [1025, 162] on link "see explanation" at bounding box center [1048, 158] width 258 height 41
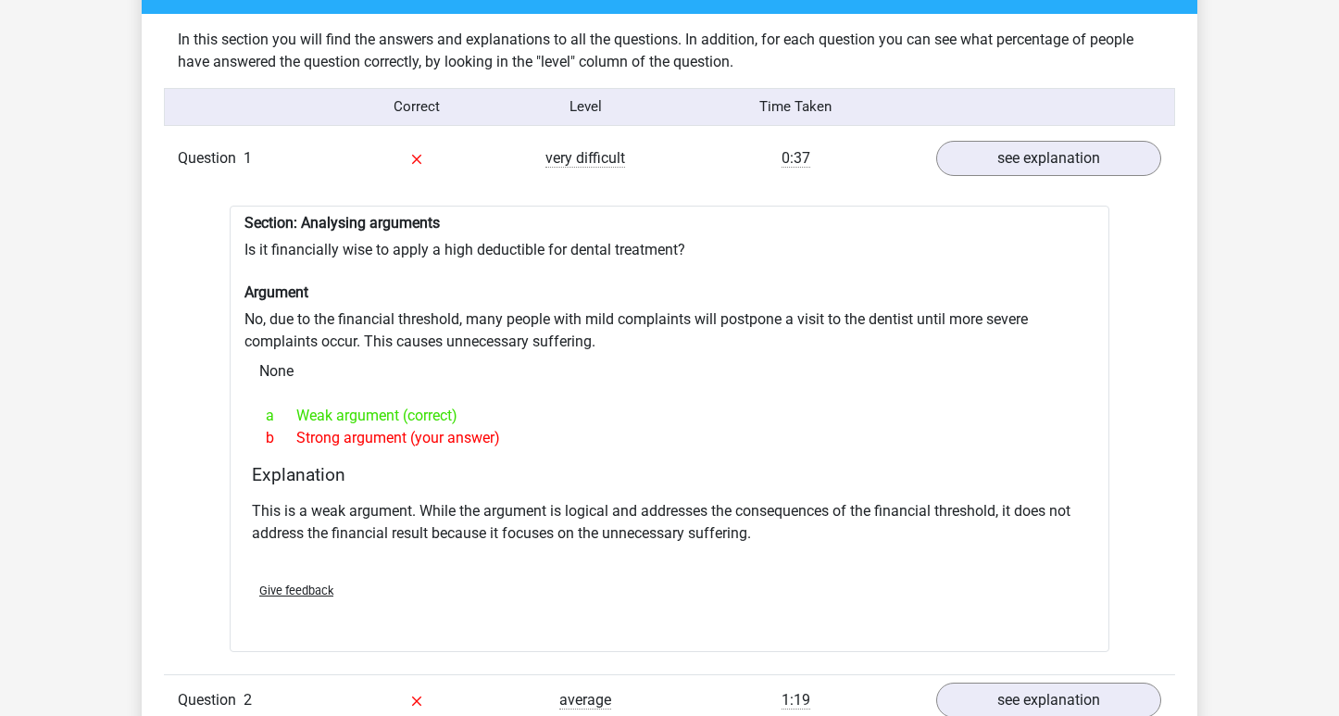
click at [495, 325] on div "Section: Analysing arguments Is it financially wise to apply a high deductible …" at bounding box center [670, 429] width 880 height 447
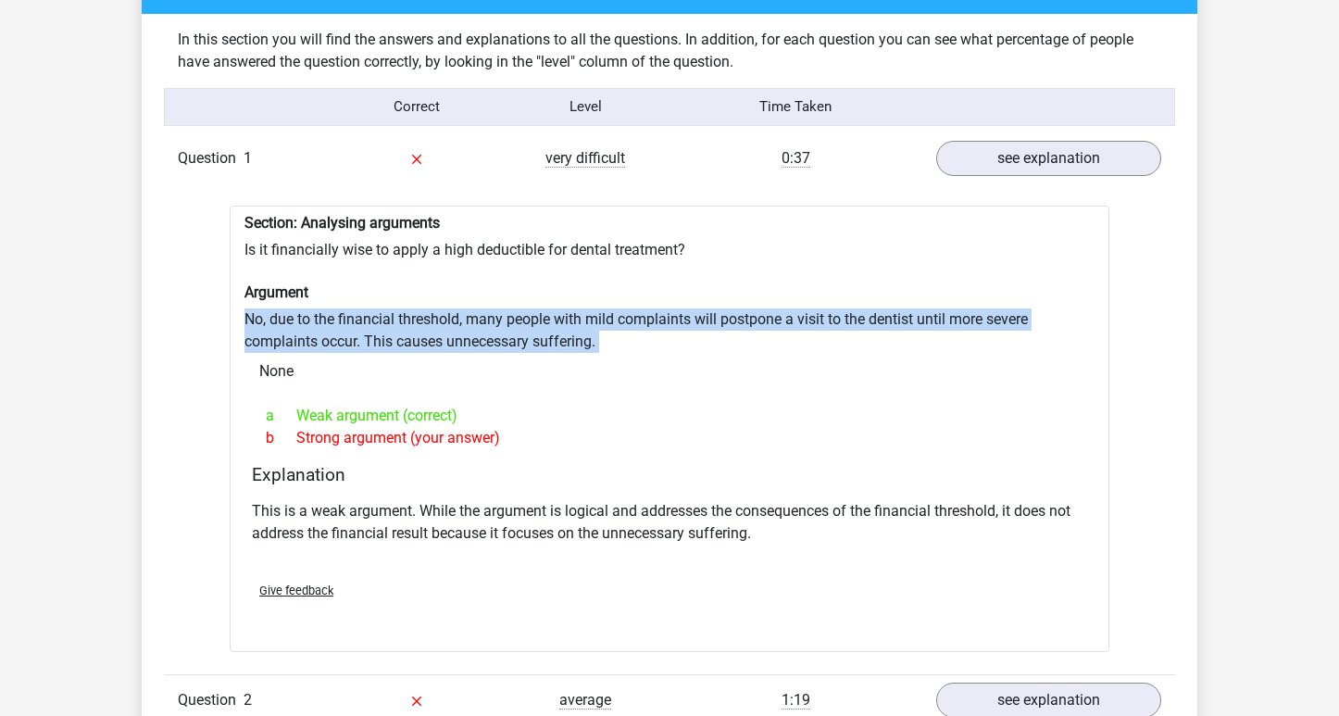
click at [465, 509] on p "This is a weak argument. While the argument is logical and addresses the conseq…" at bounding box center [669, 522] width 835 height 44
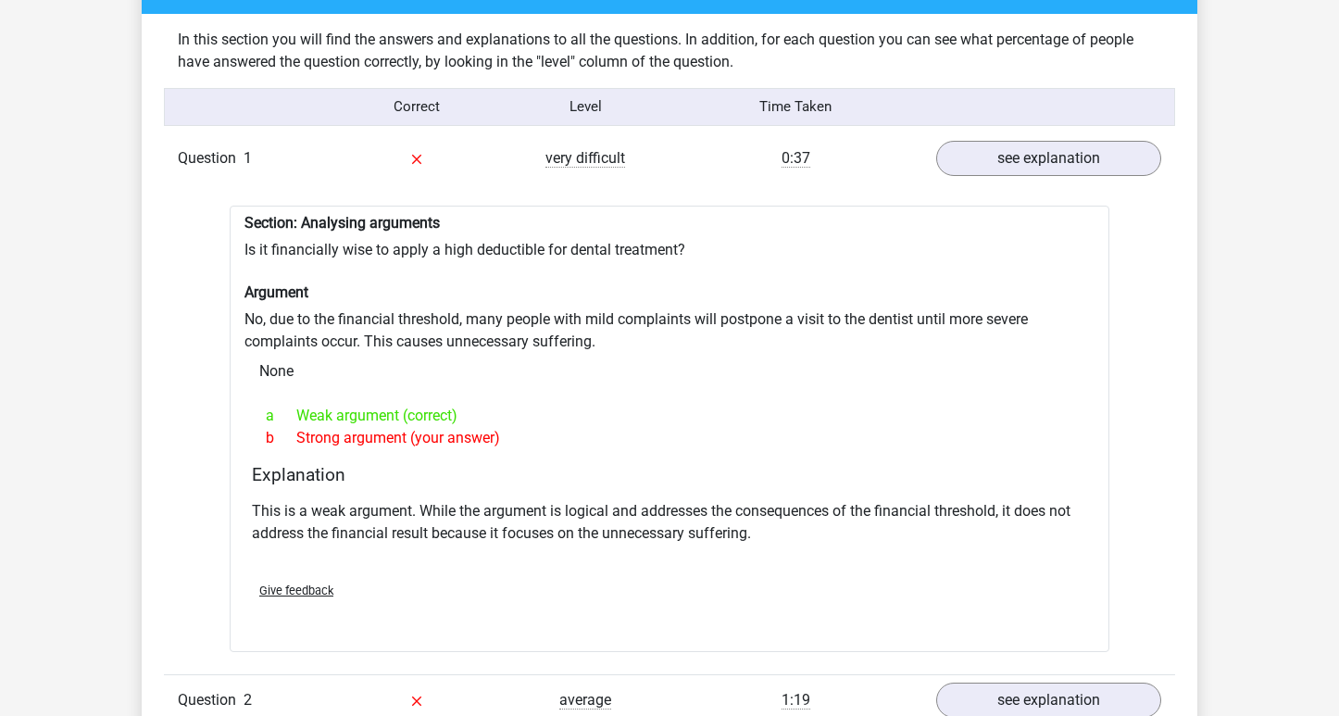
click at [356, 534] on p "This is a weak argument. While the argument is logical and addresses the conseq…" at bounding box center [669, 522] width 835 height 44
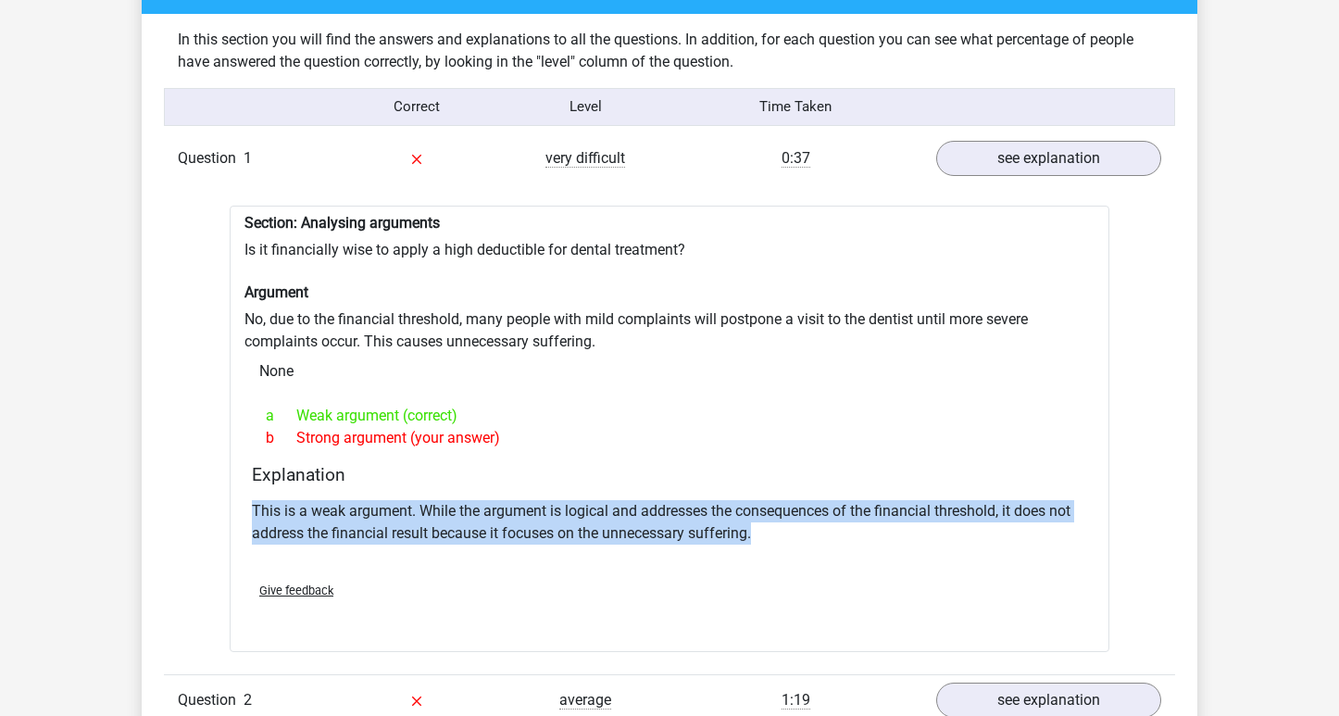
click at [356, 534] on p "This is a weak argument. While the argument is logical and addresses the conseq…" at bounding box center [669, 522] width 835 height 44
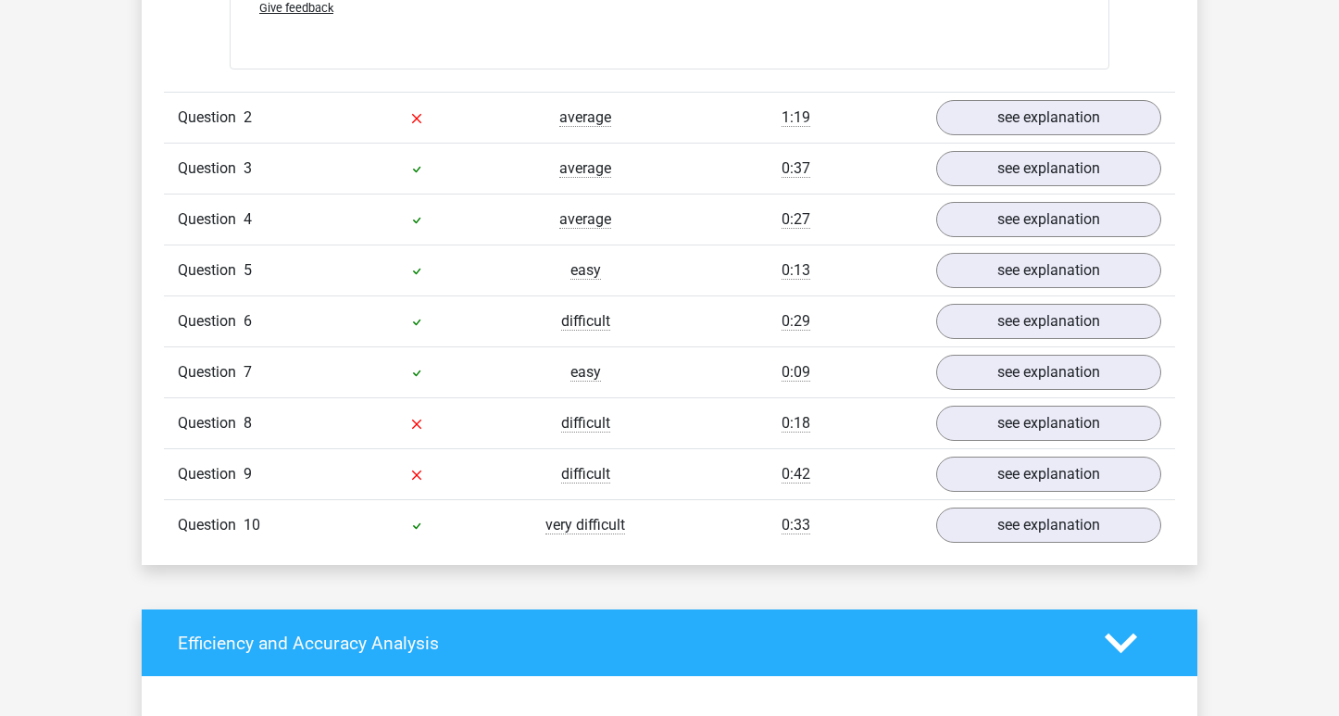
scroll to position [2011, 0]
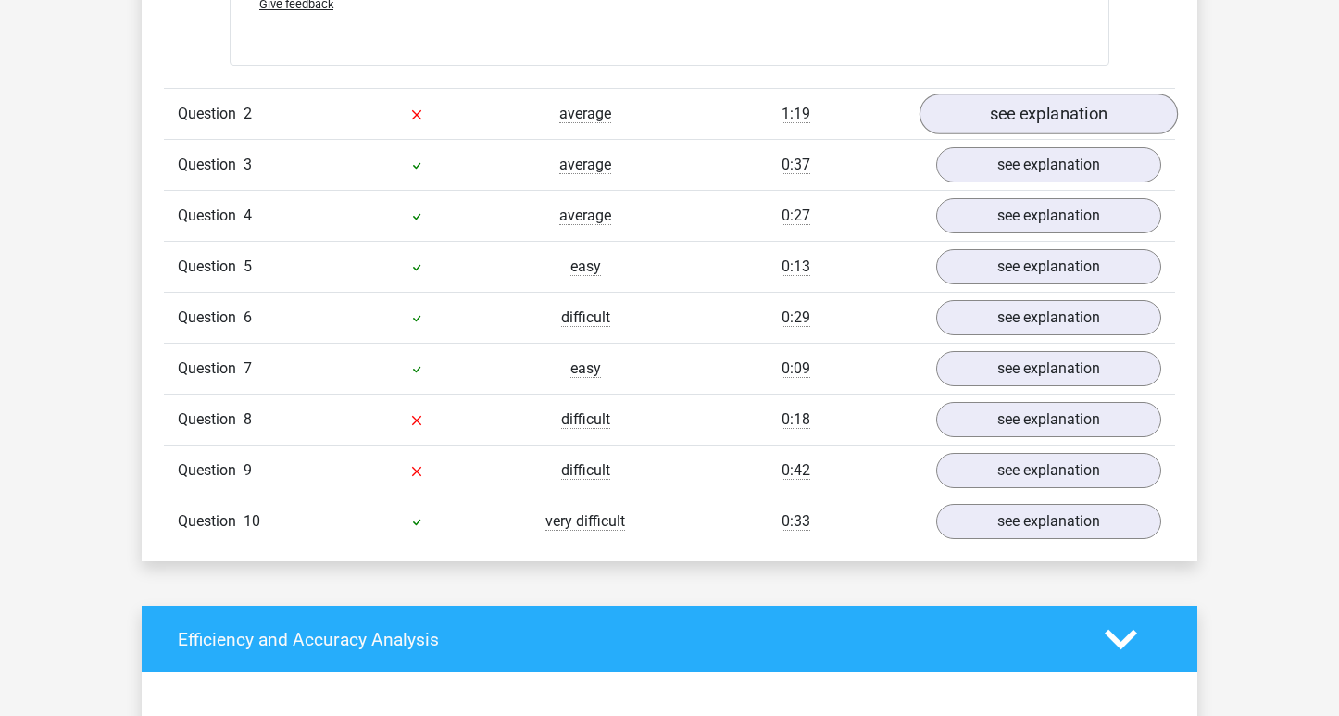
click at [975, 119] on link "see explanation" at bounding box center [1048, 114] width 258 height 41
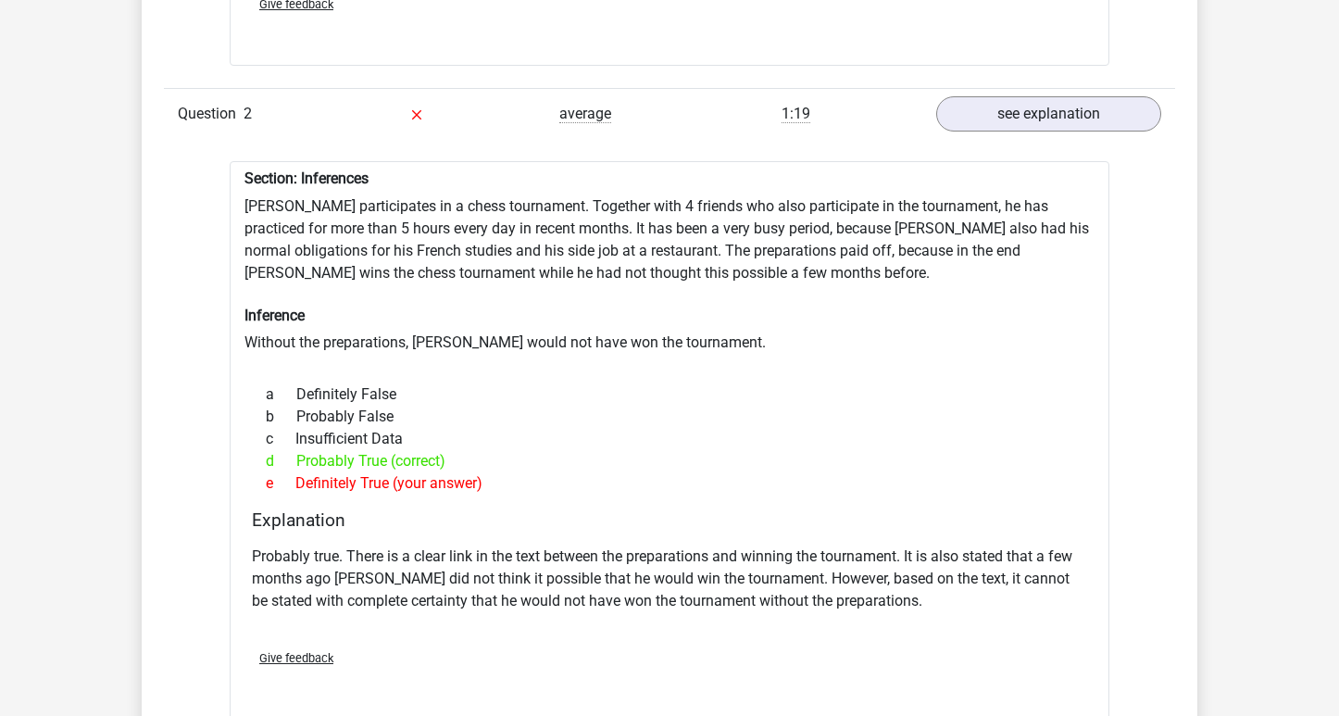
click at [355, 468] on div "d Probably True (correct)" at bounding box center [669, 461] width 835 height 22
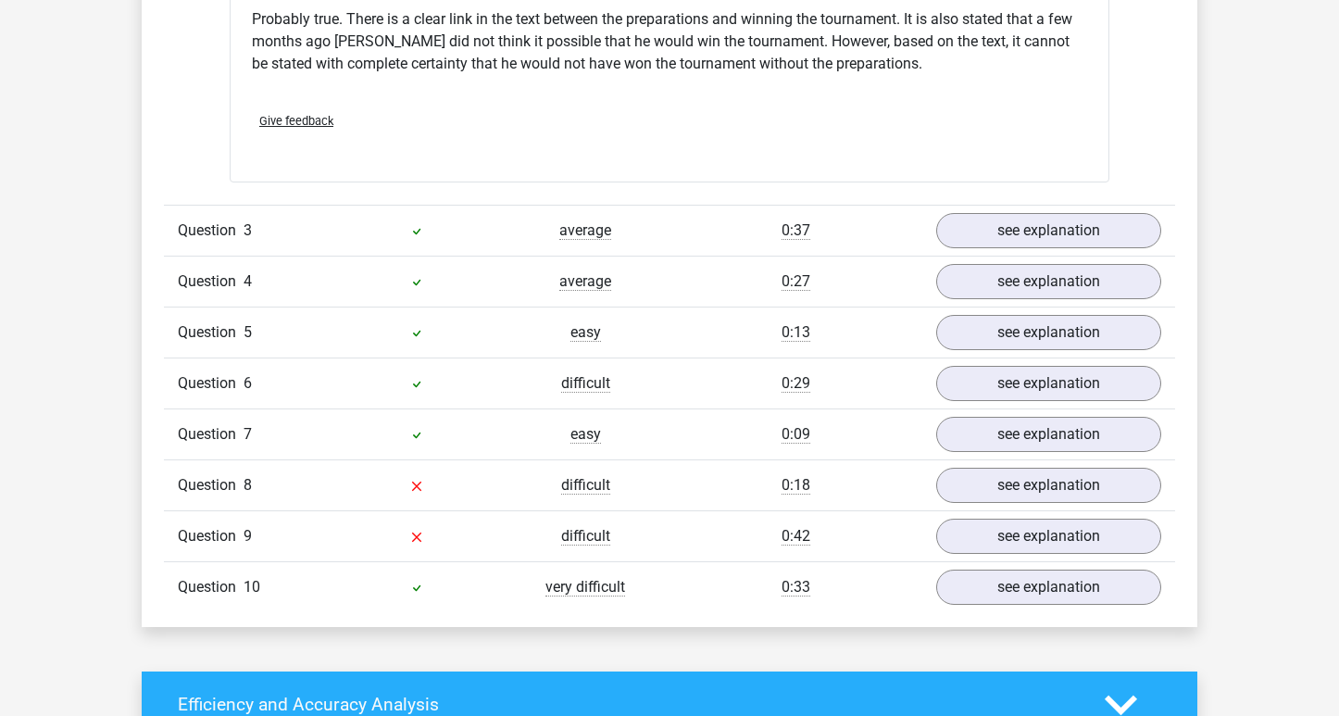
scroll to position [2550, 0]
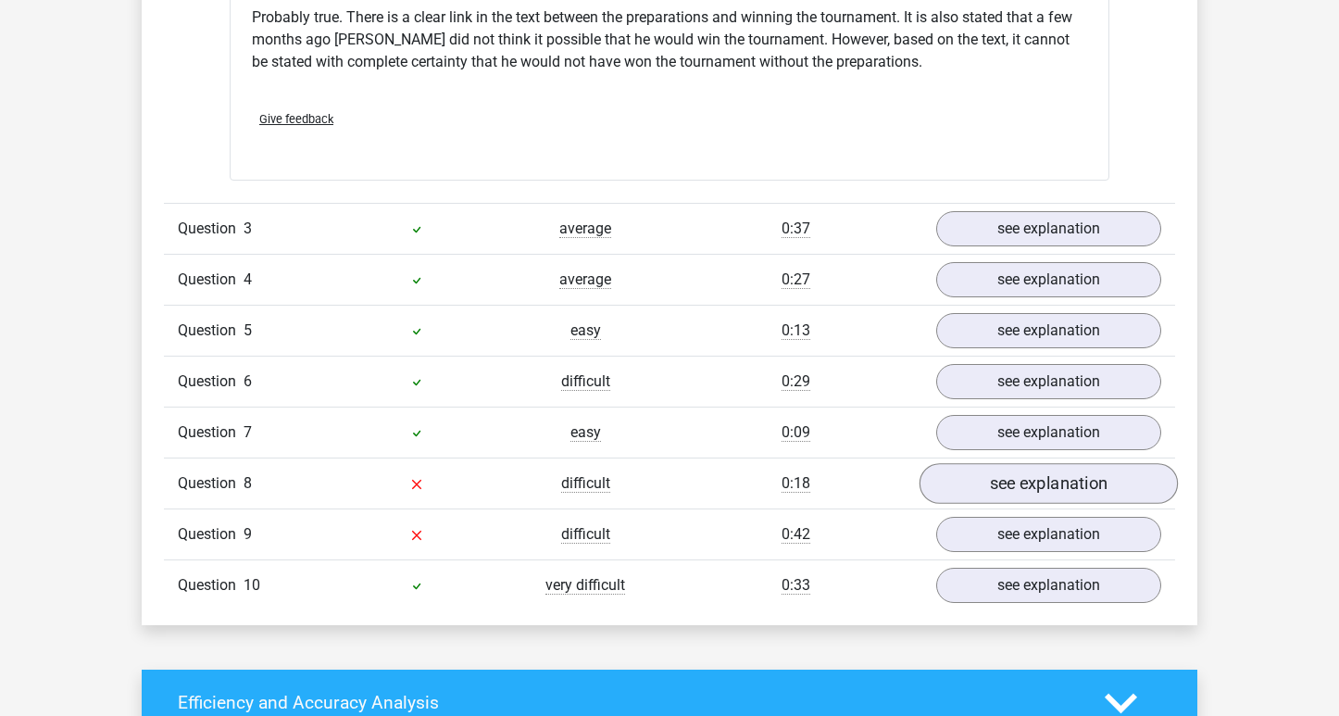
click at [973, 484] on link "see explanation" at bounding box center [1048, 483] width 258 height 41
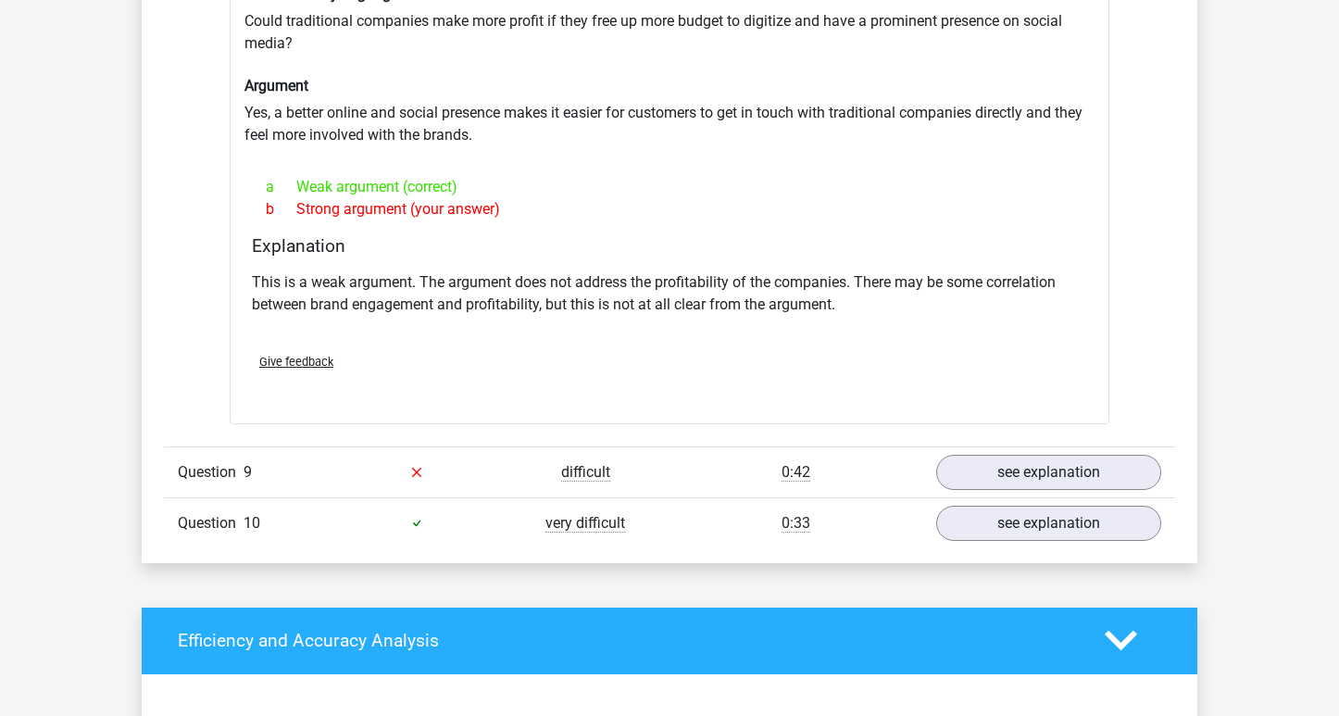
scroll to position [3113, 0]
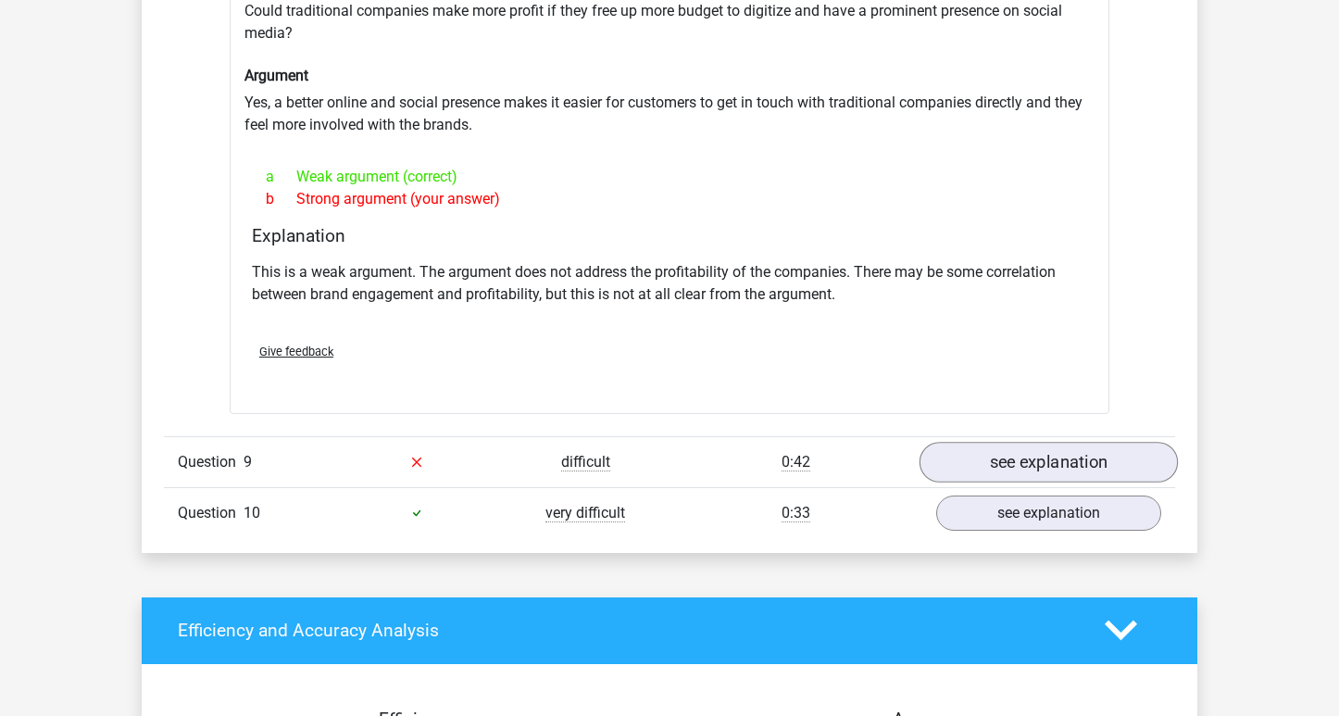
click at [980, 452] on link "see explanation" at bounding box center [1048, 462] width 258 height 41
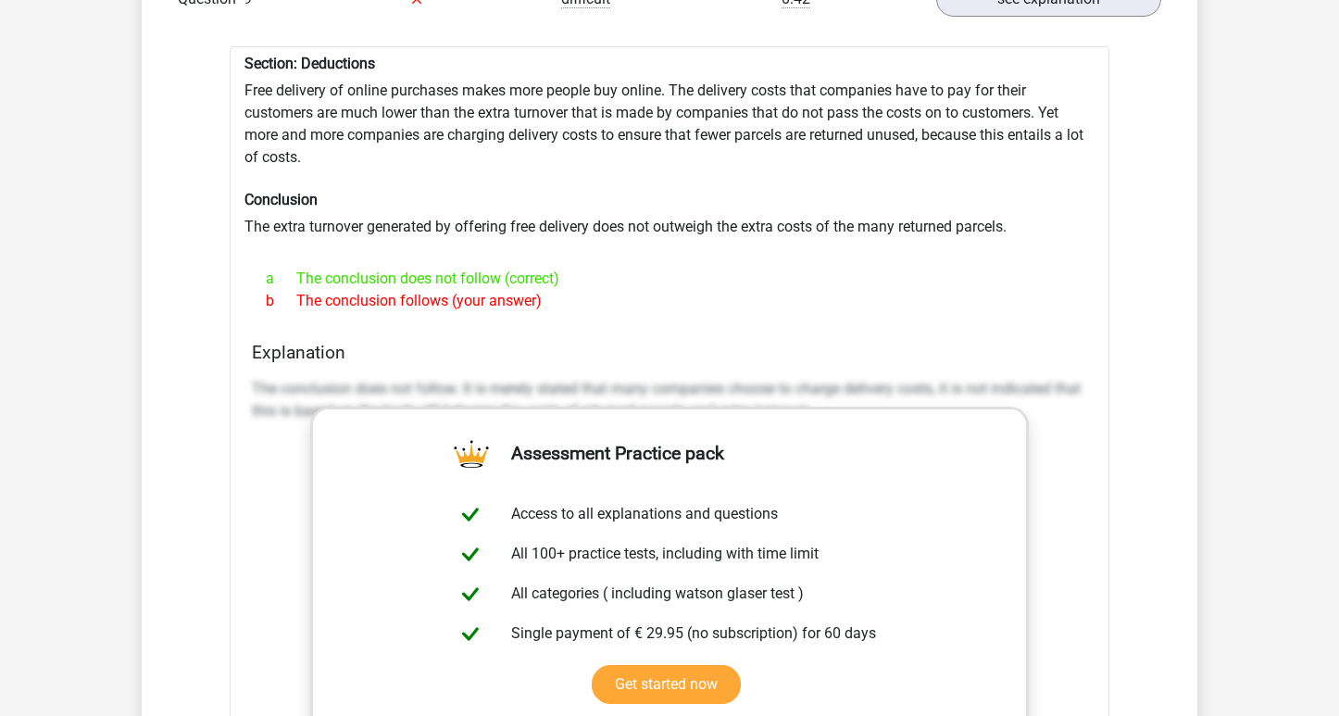
scroll to position [3577, 0]
click at [804, 228] on div "Section: Deductions Free delivery of online purchases makes more people buy onl…" at bounding box center [670, 528] width 880 height 966
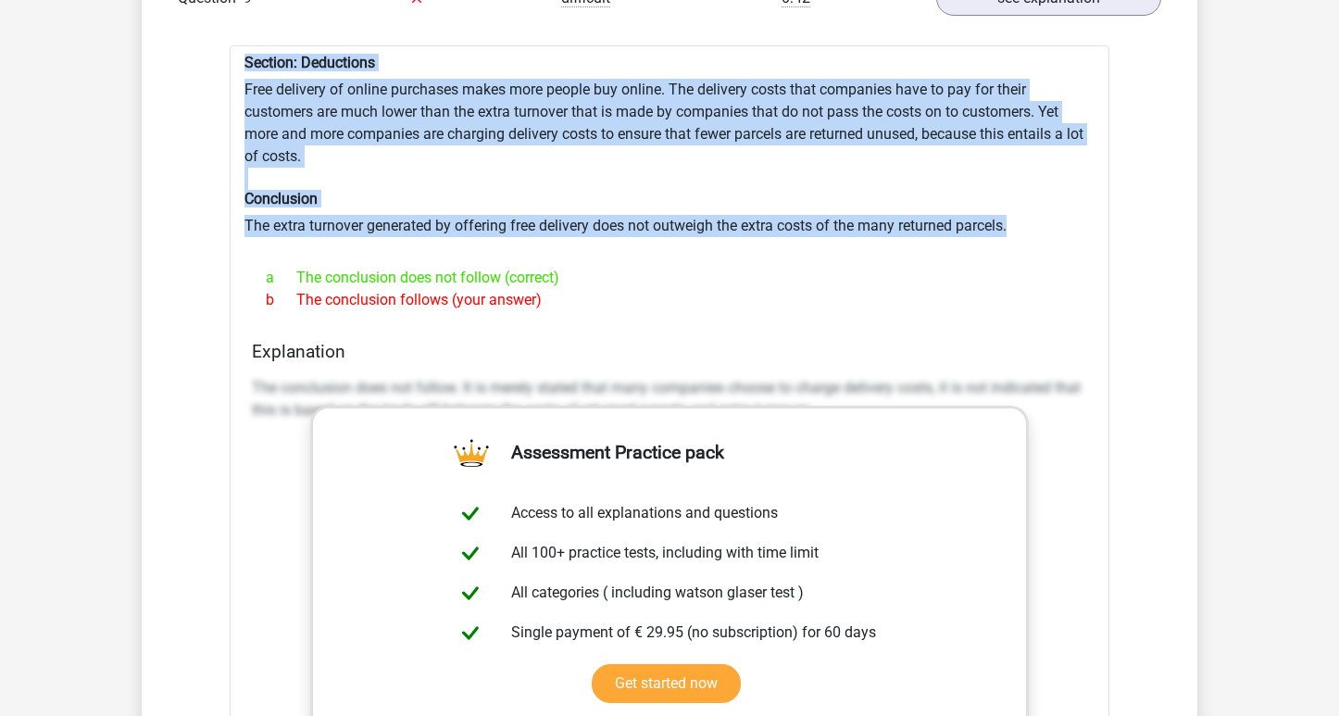
drag, startPoint x: 1015, startPoint y: 226, endPoint x: 219, endPoint y: 52, distance: 814.1
copy div "Section: Deductions Free delivery of online purchases makes more people buy onl…"
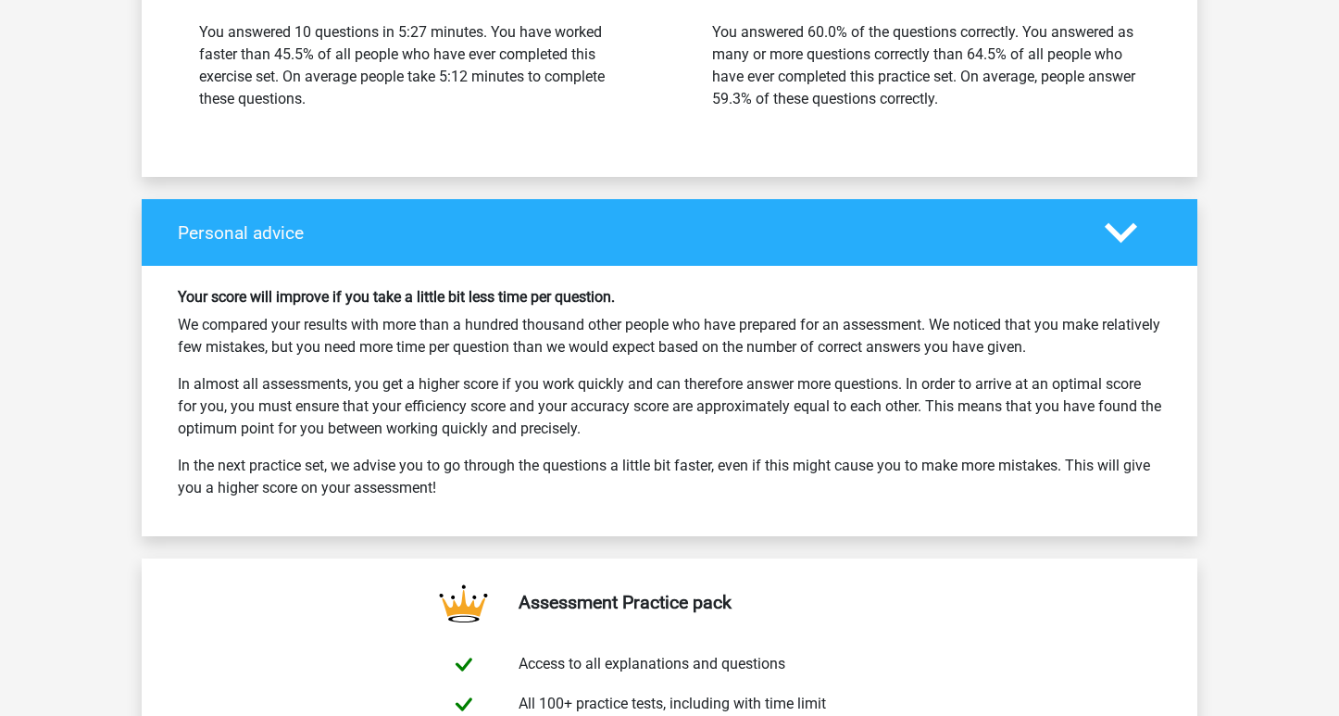
scroll to position [5150, 0]
